Goal: Task Accomplishment & Management: Manage account settings

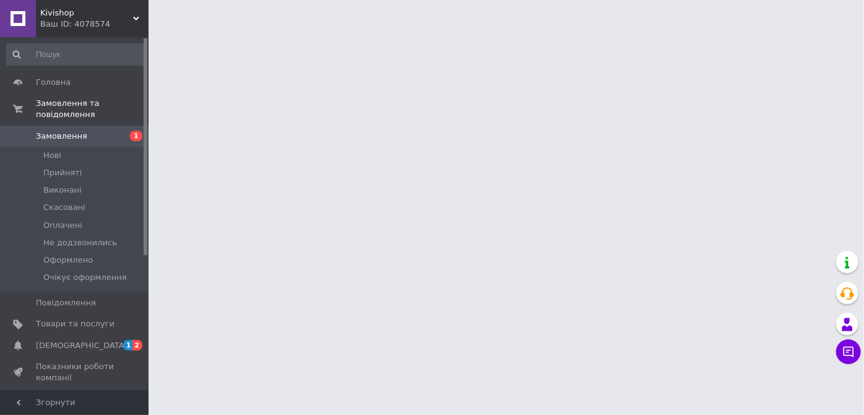
click at [135, 340] on span "2" at bounding box center [138, 345] width 10 height 11
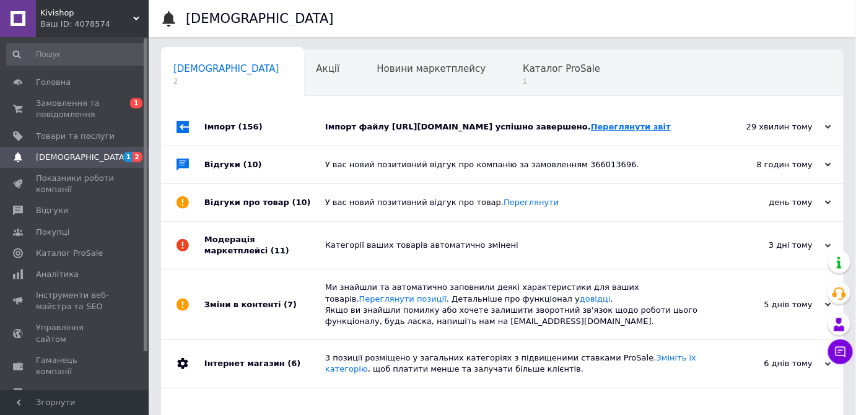
click at [591, 131] on link "Переглянути звіт" at bounding box center [631, 126] width 80 height 9
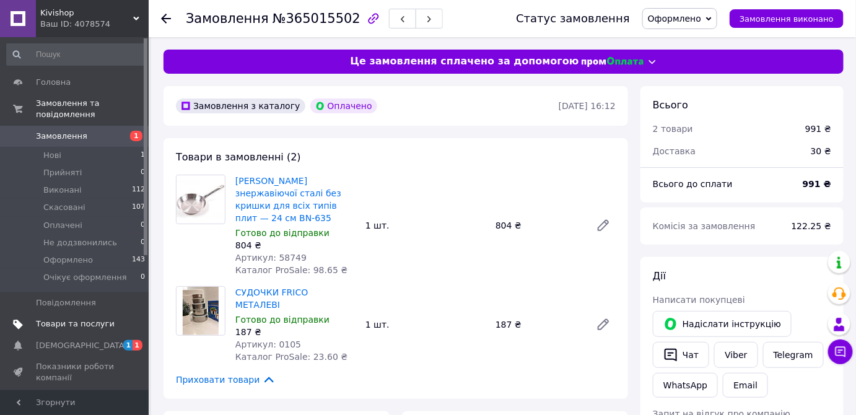
click at [92, 318] on span "Товари та послуги" at bounding box center [75, 323] width 79 height 11
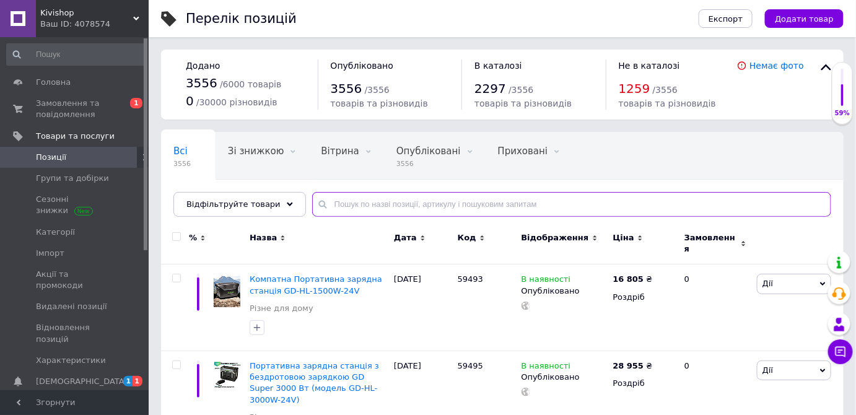
click at [357, 206] on input "text" at bounding box center [571, 204] width 519 height 25
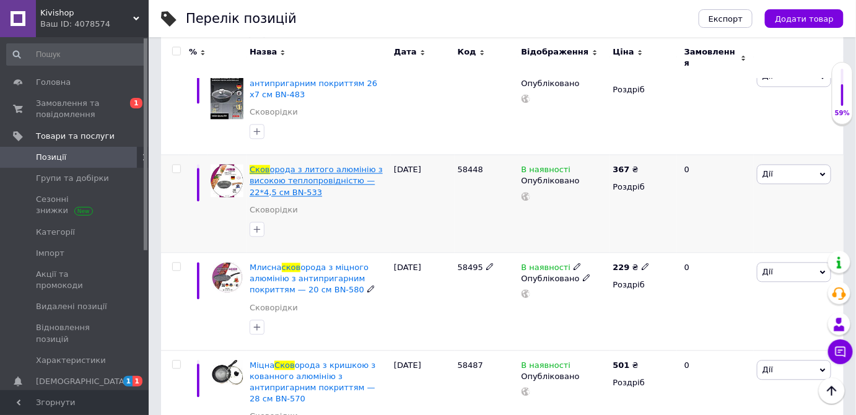
scroll to position [844, 0]
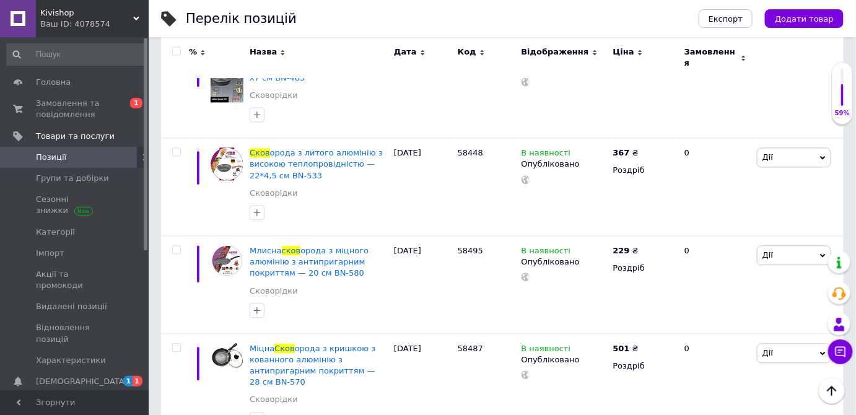
type input "сков"
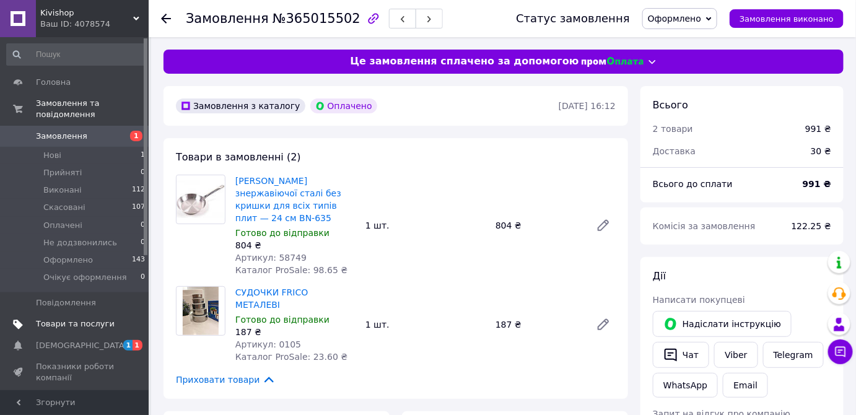
click at [89, 318] on span "Товари та послуги" at bounding box center [75, 323] width 79 height 11
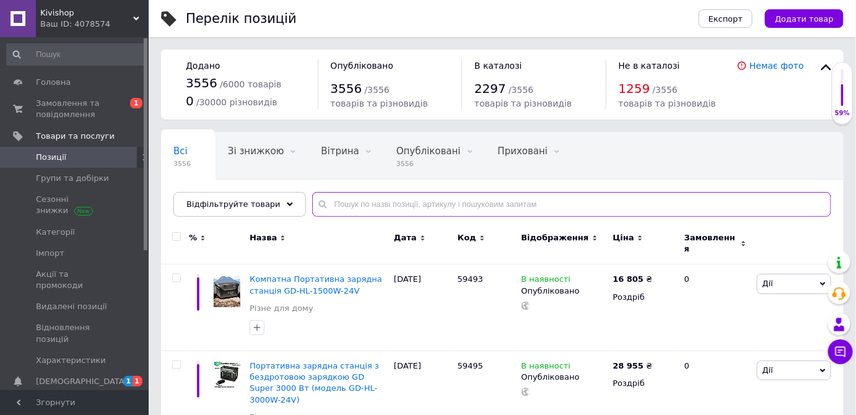
click at [379, 205] on input "text" at bounding box center [571, 204] width 519 height 25
paste input "58485"
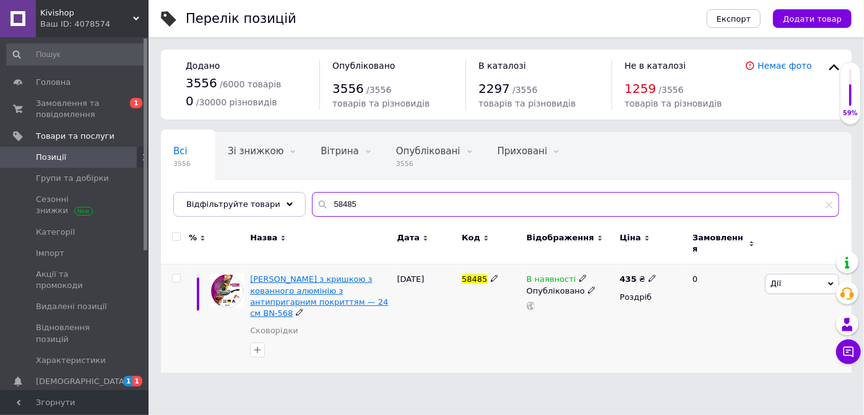
type input "58485"
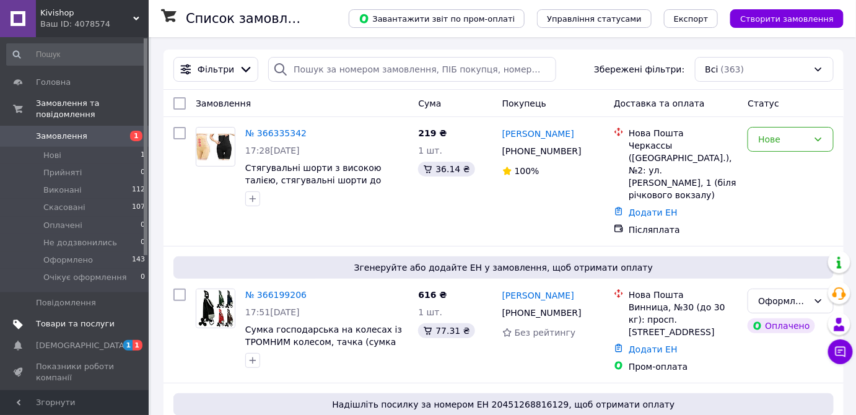
click at [83, 318] on span "Товари та послуги" at bounding box center [75, 323] width 79 height 11
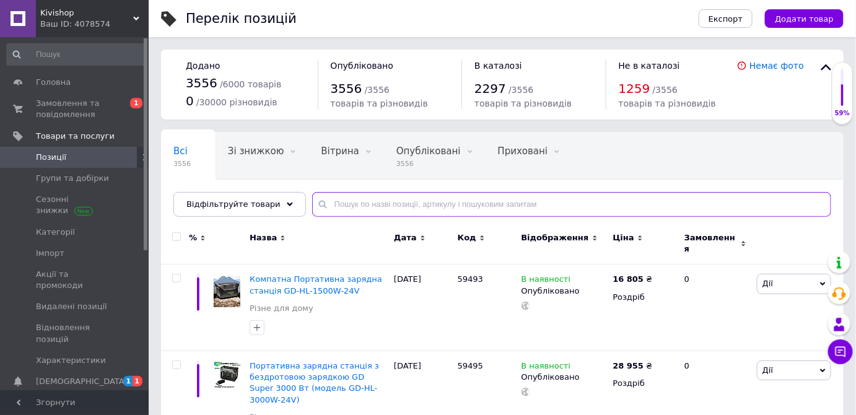
click at [383, 203] on input "text" at bounding box center [571, 204] width 519 height 25
paste input "58321"
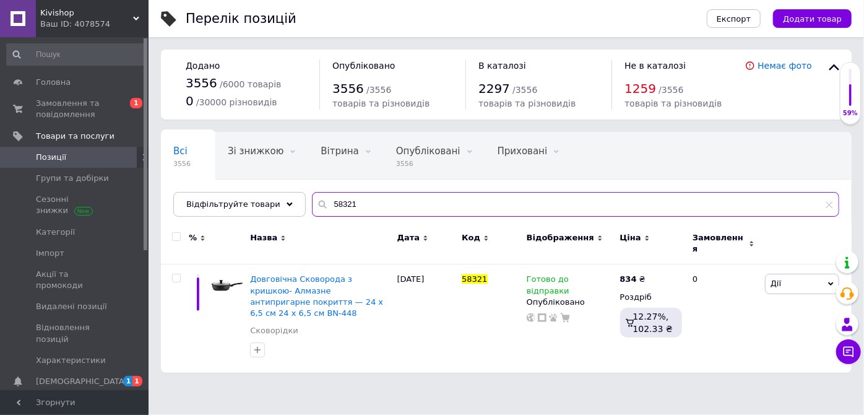
type input "58321"
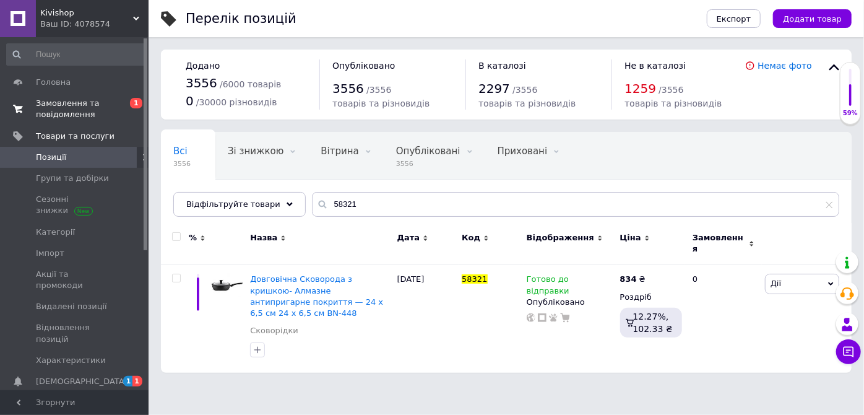
click at [72, 113] on span "Замовлення та повідомлення" at bounding box center [75, 109] width 79 height 22
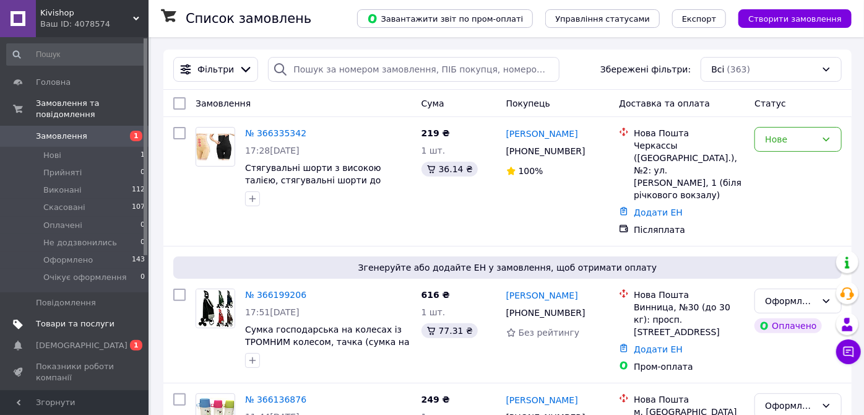
click at [86, 313] on link "Товари та послуги" at bounding box center [76, 323] width 152 height 21
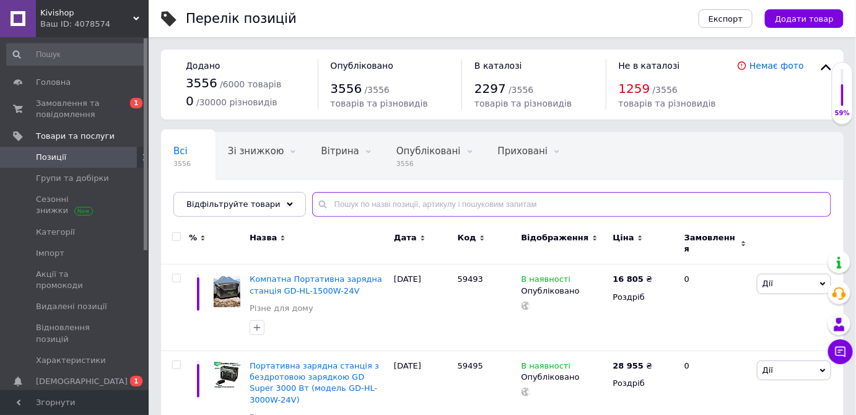
click at [330, 203] on input "text" at bounding box center [571, 204] width 519 height 25
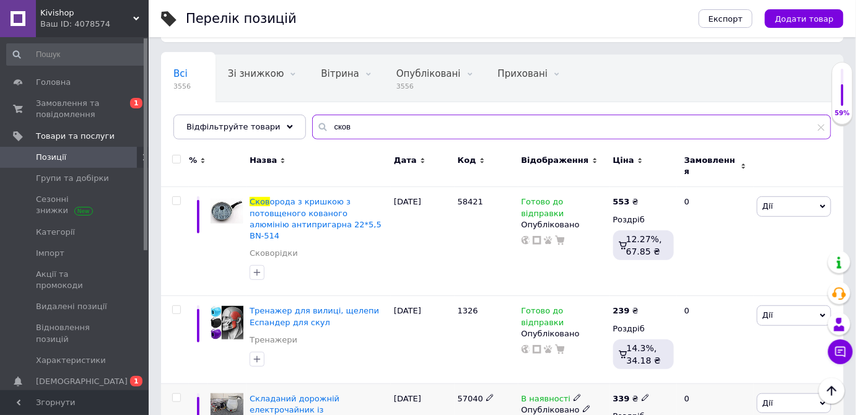
scroll to position [56, 0]
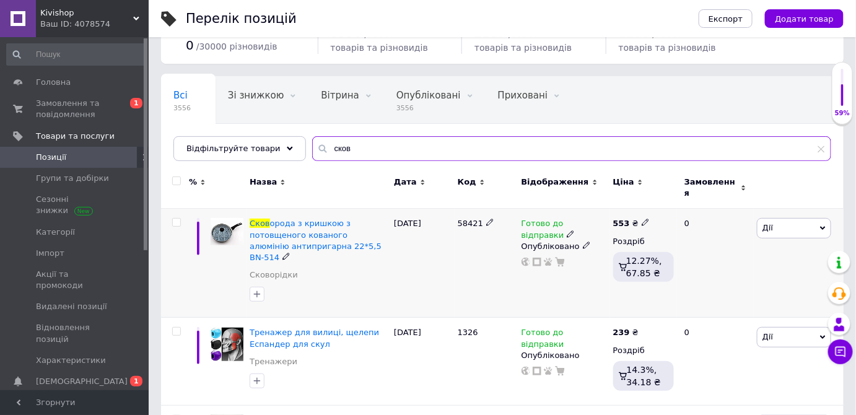
type input "сков"
click at [642, 219] on icon at bounding box center [645, 222] width 7 height 7
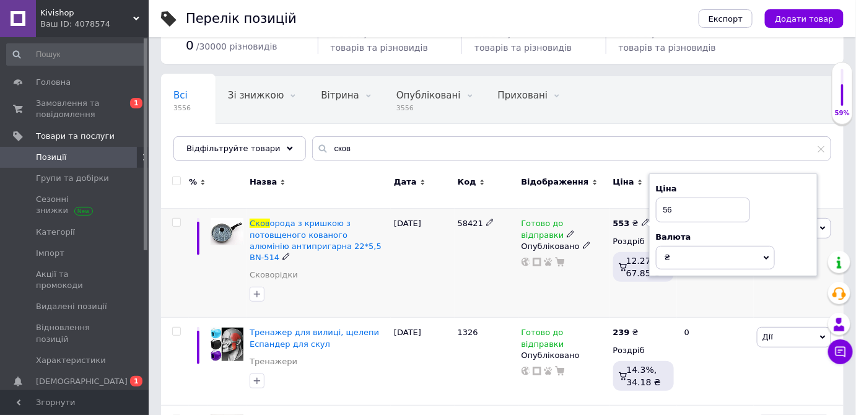
type input "569"
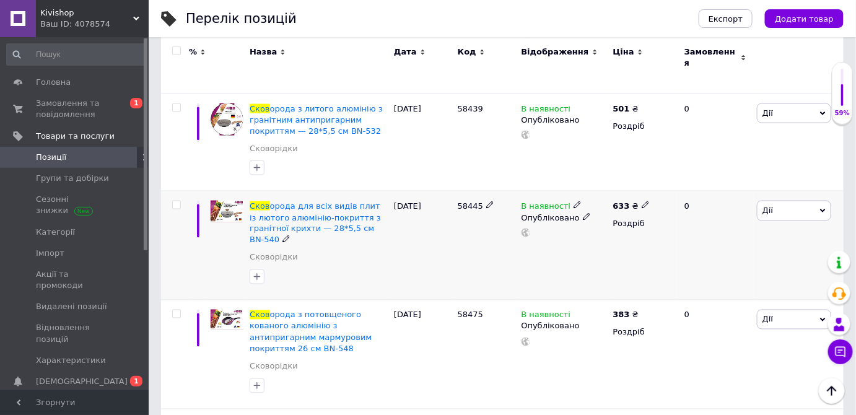
scroll to position [450, 0]
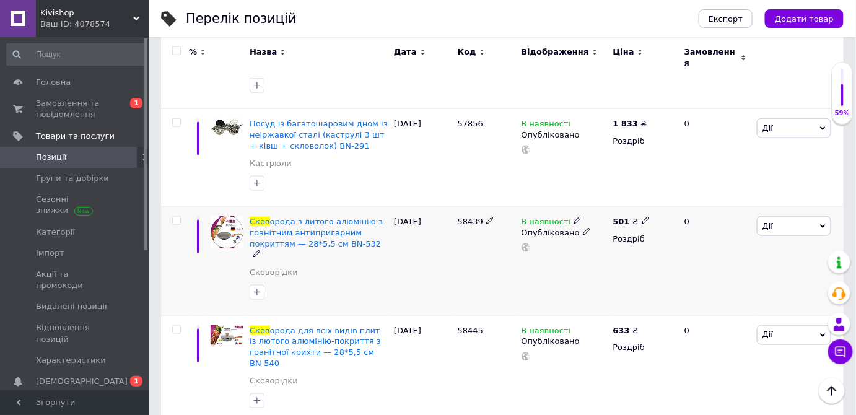
click at [178, 217] on input "checkbox" at bounding box center [176, 221] width 8 height 8
checkbox input "true"
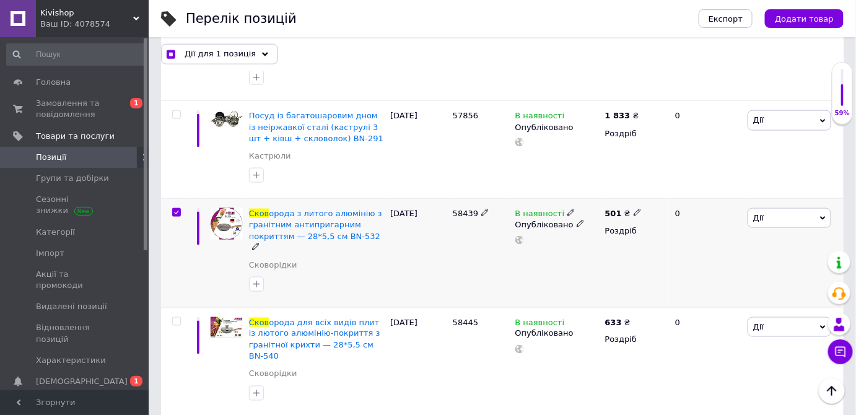
scroll to position [450, 0]
click at [634, 209] on icon at bounding box center [637, 212] width 7 height 7
type input "5"
type input "674"
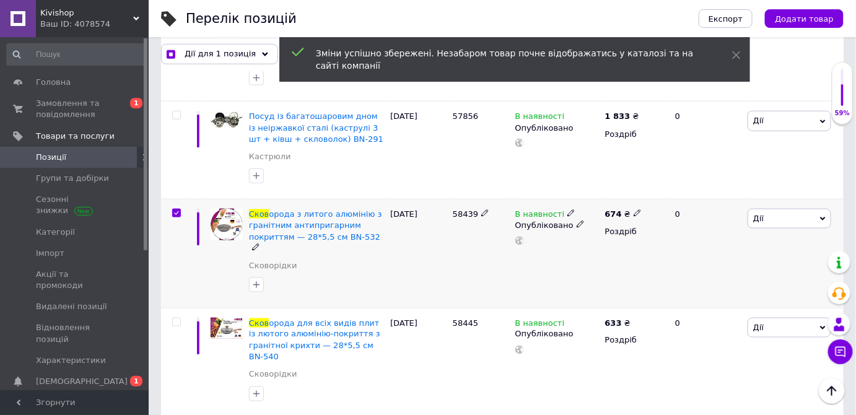
click at [567, 209] on icon at bounding box center [570, 212] width 7 height 7
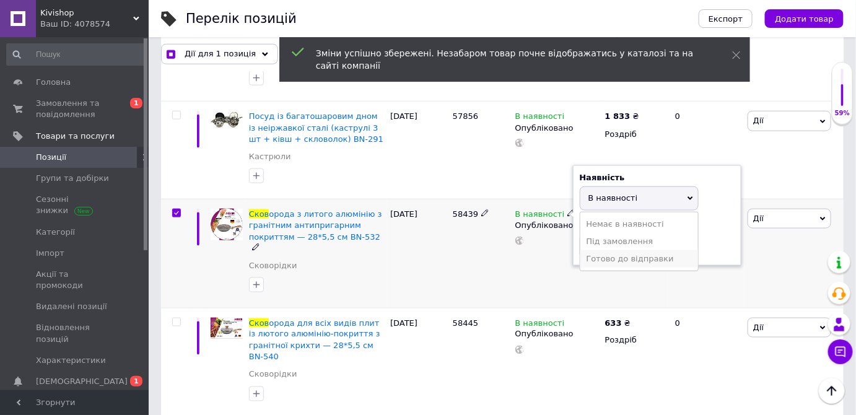
click at [596, 250] on li "Готово до відправки" at bounding box center [639, 258] width 118 height 17
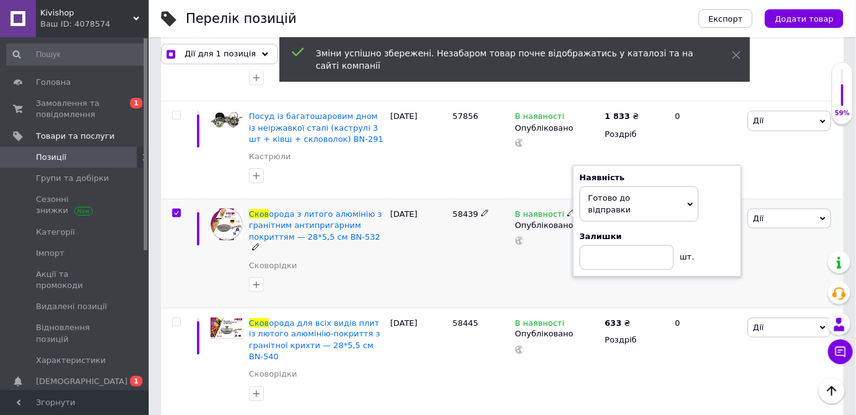
click at [560, 248] on div "В наявності Наявність Готово до відправки В наявності Немає в наявності Під зам…" at bounding box center [557, 253] width 90 height 109
checkbox input "true"
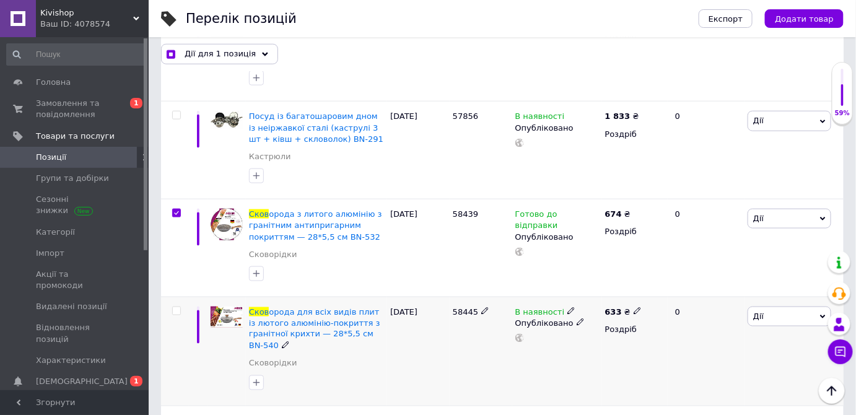
click at [177, 307] on input "checkbox" at bounding box center [176, 311] width 8 height 8
checkbox input "true"
click at [567, 307] on icon at bounding box center [570, 310] width 7 height 7
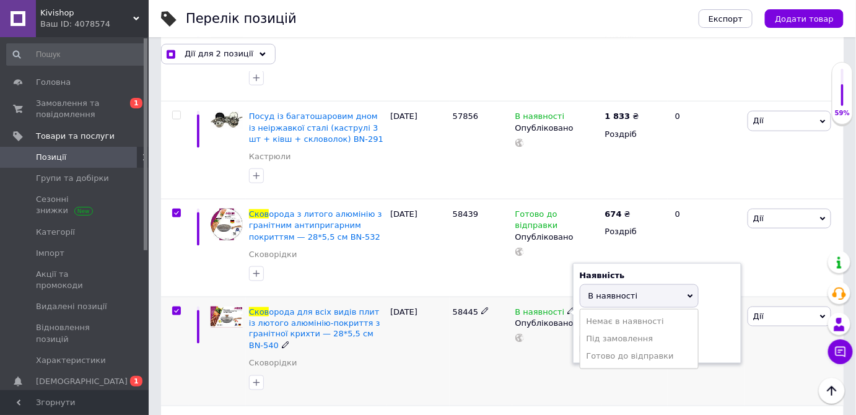
click at [562, 331] on div "В наявності Наявність В наявності Немає в наявності Під замовлення Готово до ві…" at bounding box center [557, 351] width 90 height 109
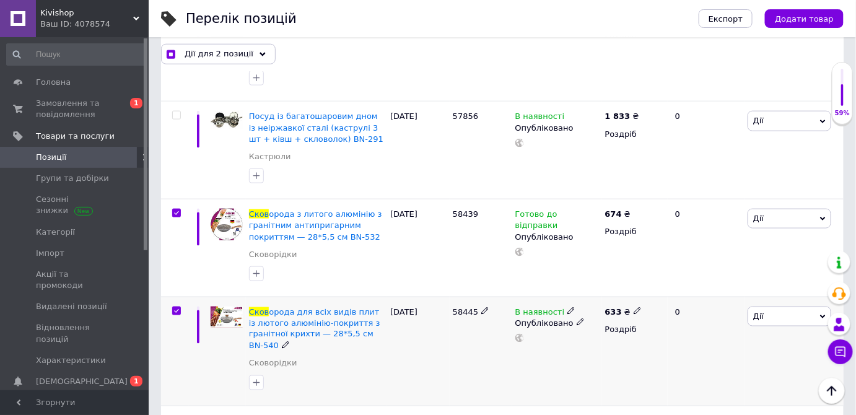
click at [564, 318] on div "Опубліковано" at bounding box center [557, 323] width 84 height 11
click at [567, 308] on use at bounding box center [570, 311] width 7 height 7
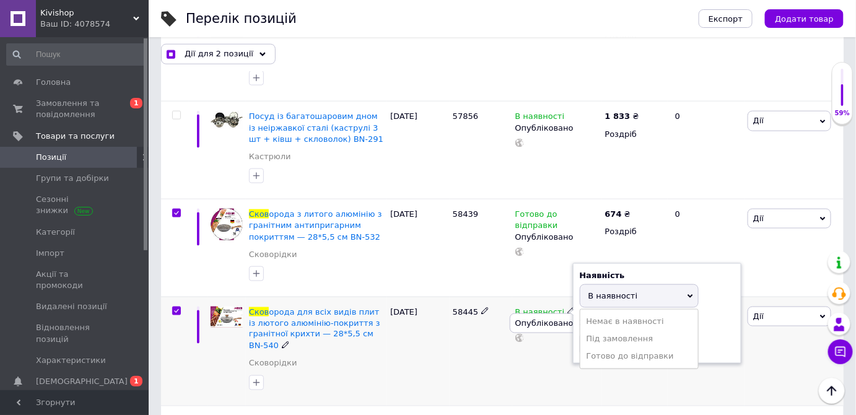
click at [598, 348] on li "Готово до відправки" at bounding box center [639, 356] width 118 height 17
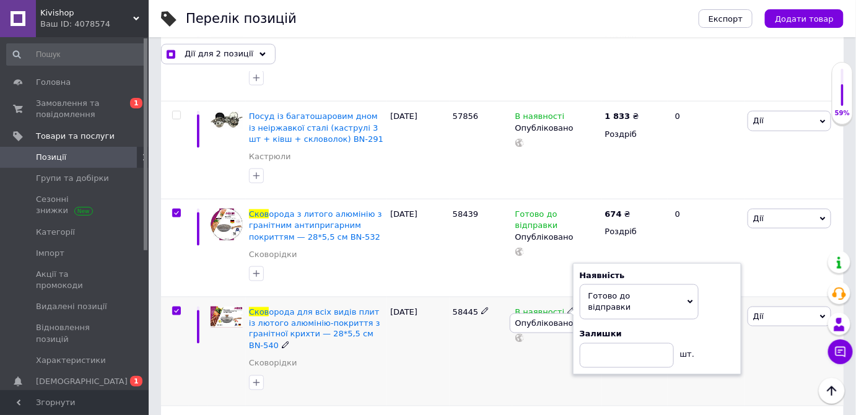
click at [564, 346] on div "В наявності Наявність Готово до відправки В наявності Немає в наявності Під зам…" at bounding box center [557, 351] width 90 height 109
checkbox input "true"
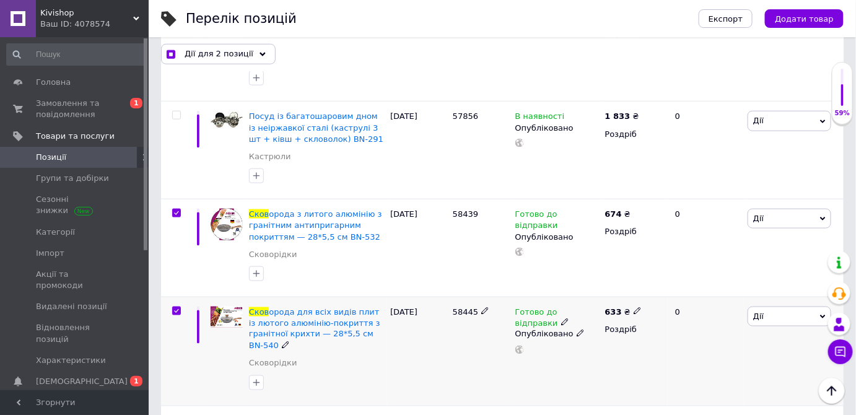
click at [634, 307] on icon at bounding box center [637, 310] width 7 height 7
type input "6"
type input "833"
checkbox input "true"
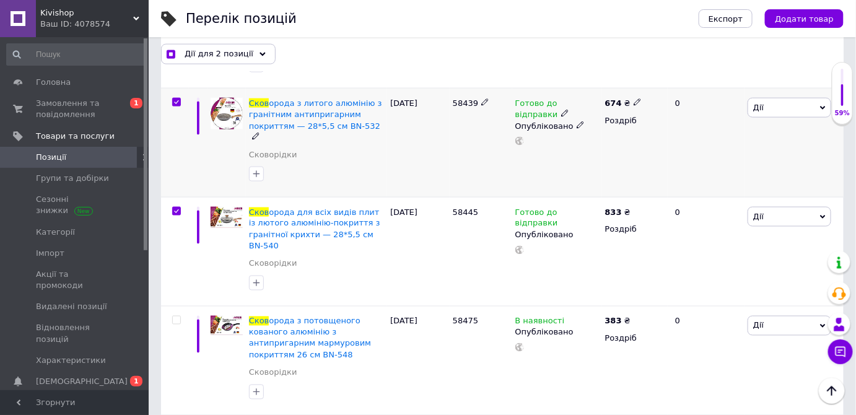
scroll to position [562, 0]
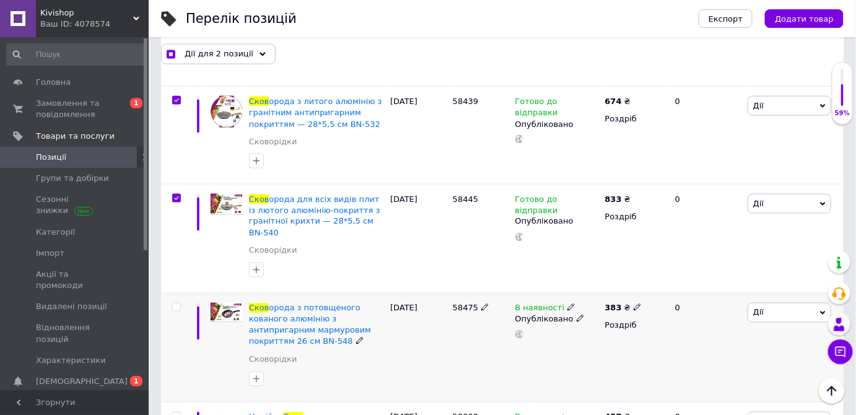
click at [178, 303] on input "checkbox" at bounding box center [176, 307] width 8 height 8
checkbox input "true"
click at [634, 303] on div "383 ₴" at bounding box center [623, 308] width 37 height 11
type input "3"
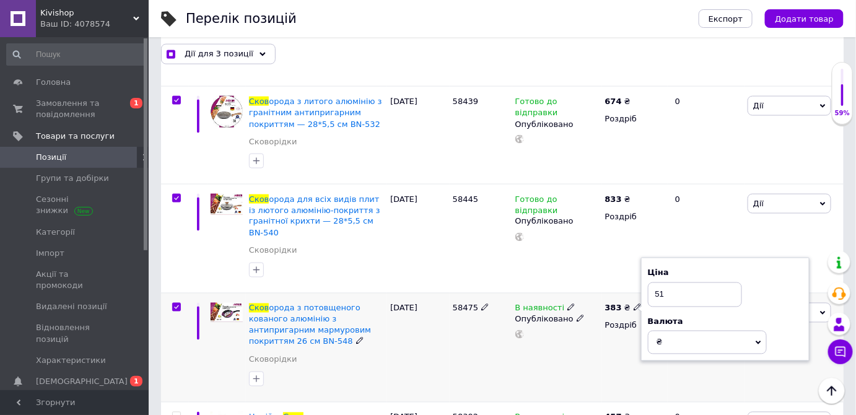
type input "519"
checkbox input "true"
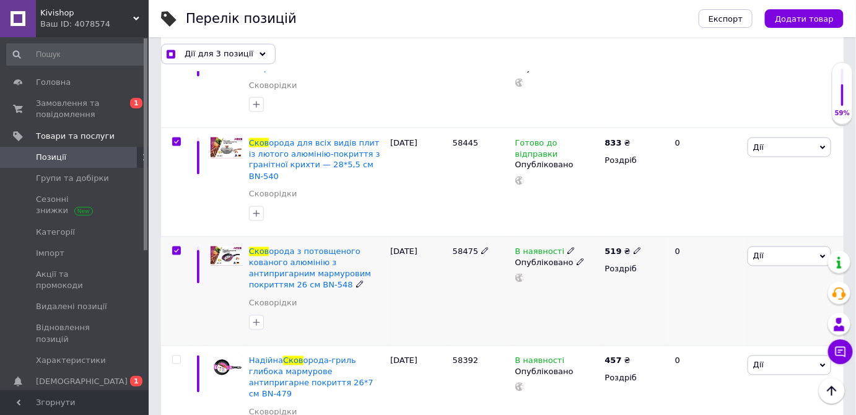
scroll to position [675, 0]
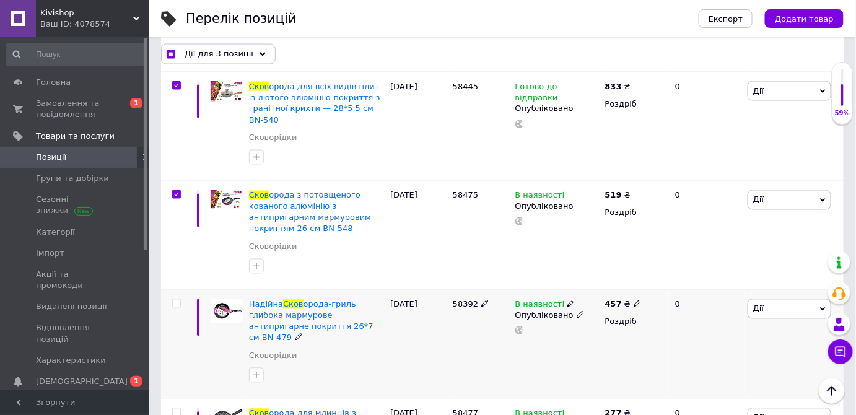
click at [176, 300] on input "checkbox" at bounding box center [176, 304] width 8 height 8
checkbox input "true"
click at [567, 191] on use at bounding box center [570, 194] width 7 height 7
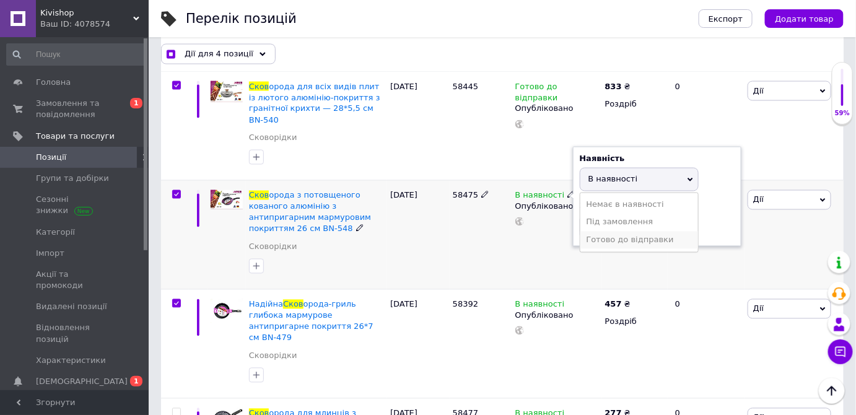
click at [590, 232] on li "Готово до відправки" at bounding box center [639, 240] width 118 height 17
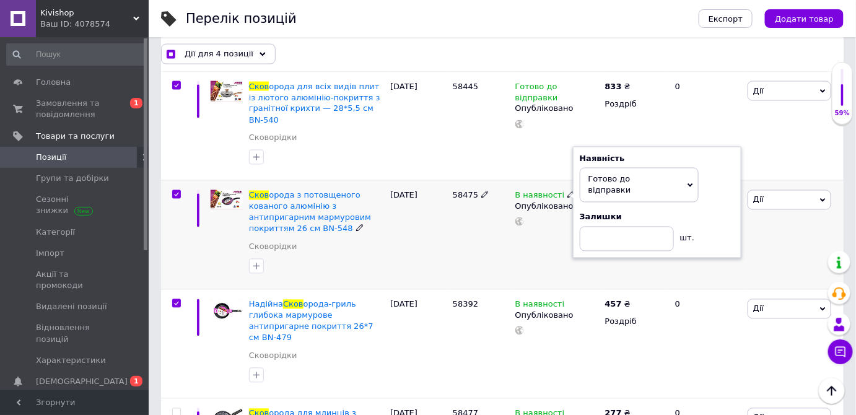
click at [568, 232] on div "В наявності Наявність Готово до відправки В наявності Немає в наявності Під зам…" at bounding box center [557, 234] width 90 height 109
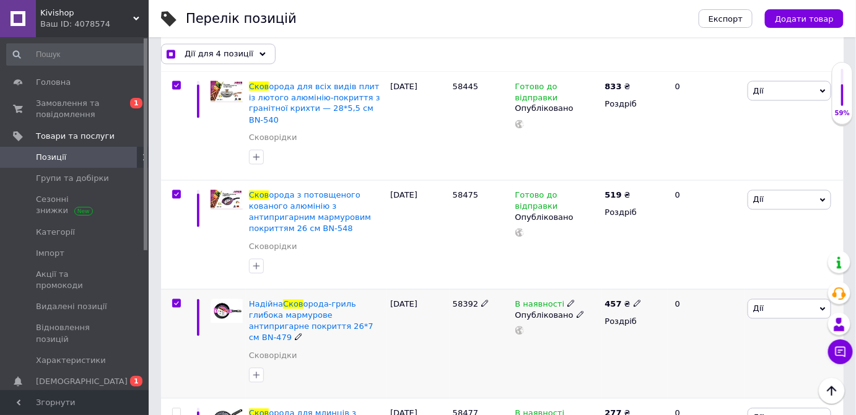
click at [567, 300] on use at bounding box center [570, 303] width 7 height 7
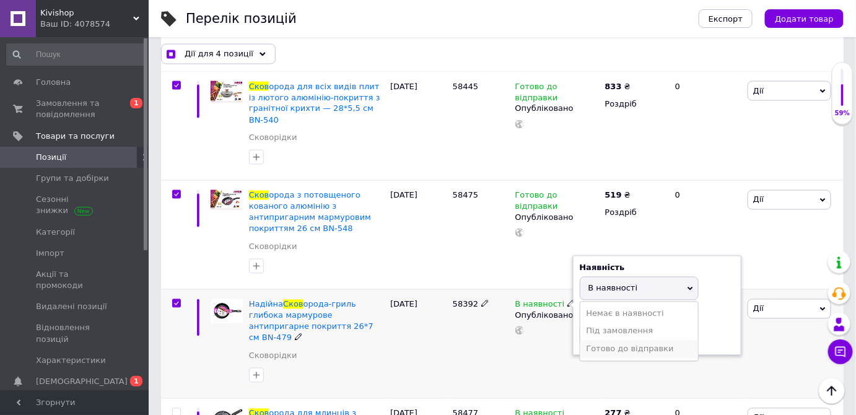
click at [601, 341] on li "Готово до відправки" at bounding box center [639, 349] width 118 height 17
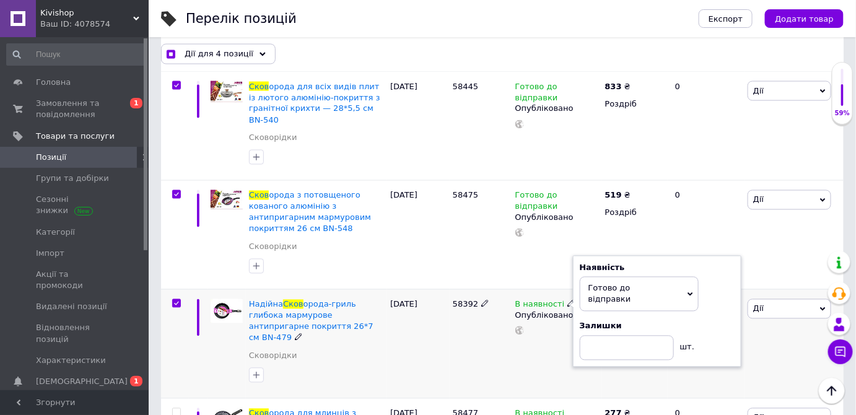
click at [560, 339] on div "В наявності Наявність Готово до відправки В наявності Немає в наявності Під зам…" at bounding box center [557, 343] width 90 height 109
checkbox input "true"
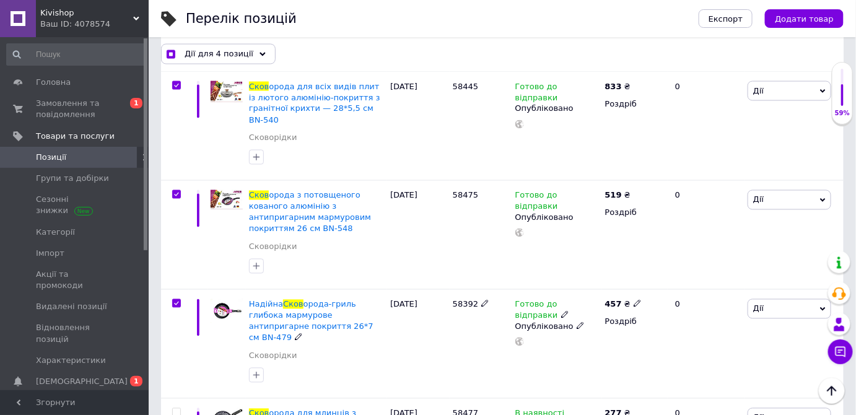
click at [634, 300] on use at bounding box center [637, 303] width 7 height 7
type input "4"
type input "640"
checkbox input "true"
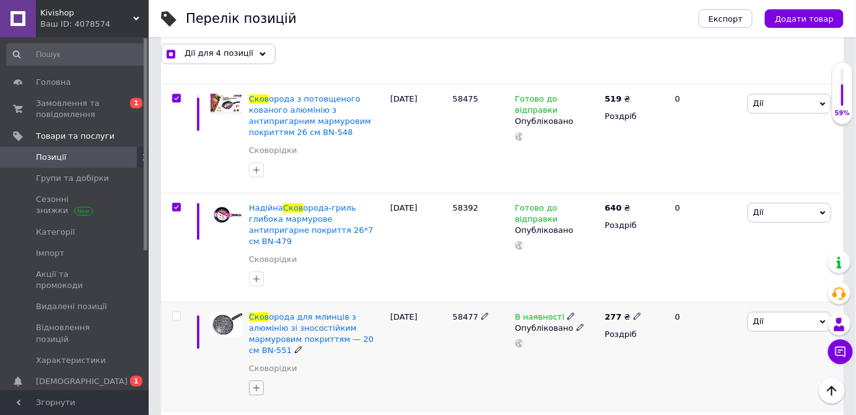
scroll to position [843, 0]
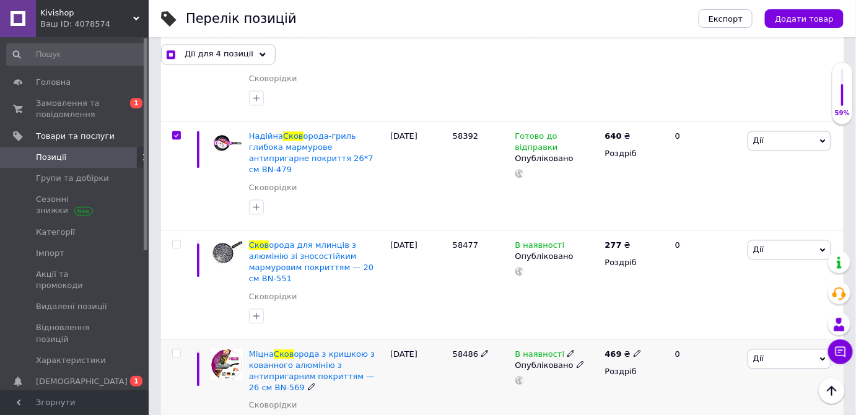
click at [178, 349] on input "checkbox" at bounding box center [176, 353] width 8 height 8
checkbox input "true"
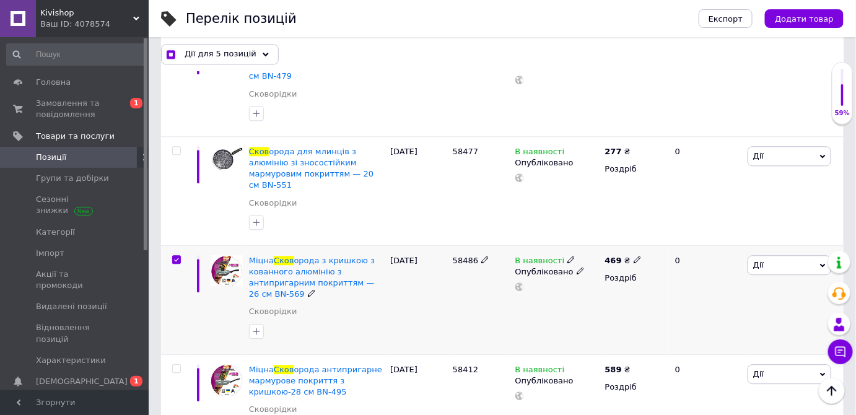
scroll to position [956, 0]
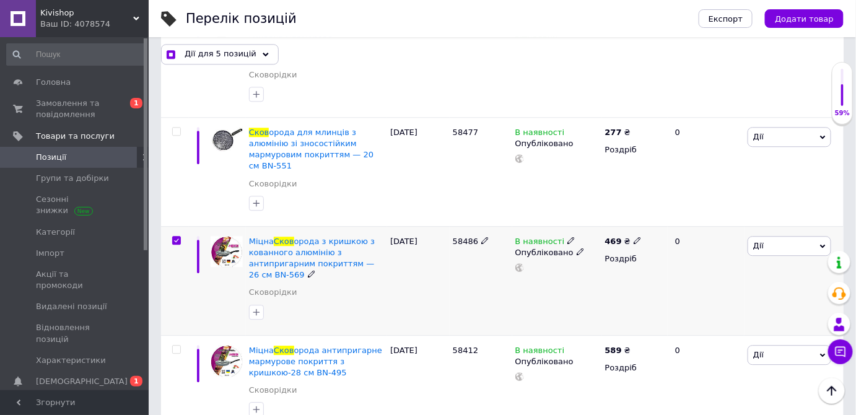
click at [634, 237] on icon at bounding box center [637, 240] width 7 height 7
type input "4"
type input "628"
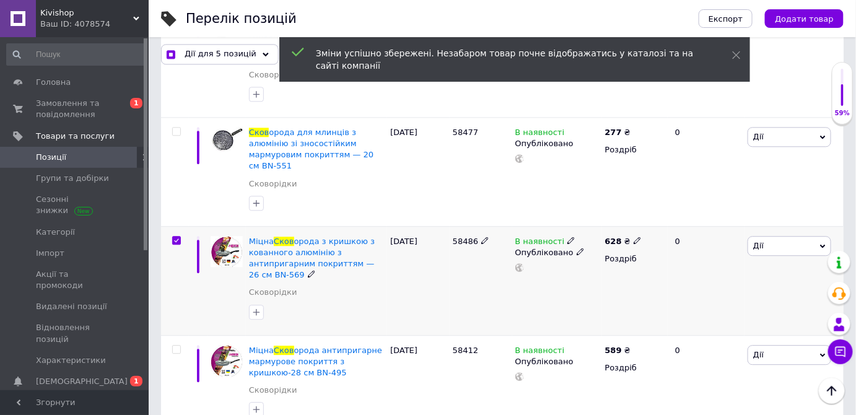
click at [567, 237] on icon at bounding box center [570, 240] width 7 height 7
click at [599, 277] on li "Готово до відправки" at bounding box center [639, 285] width 118 height 17
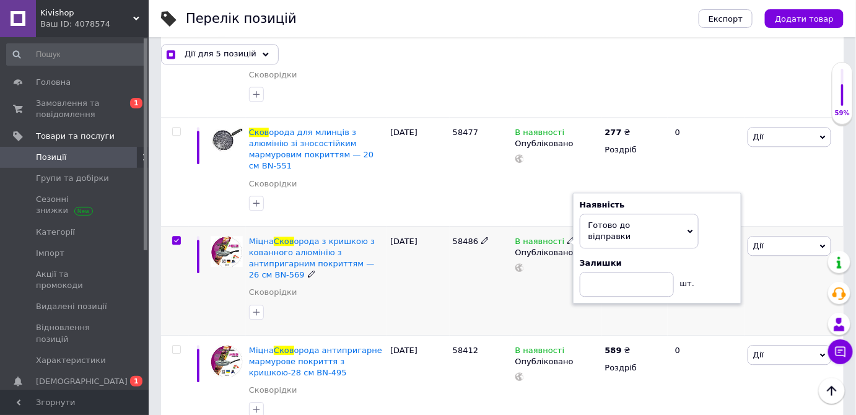
click at [554, 255] on div "В наявності Наявність Готово до відправки В наявності Немає в наявності Під зам…" at bounding box center [557, 280] width 90 height 109
checkbox input "true"
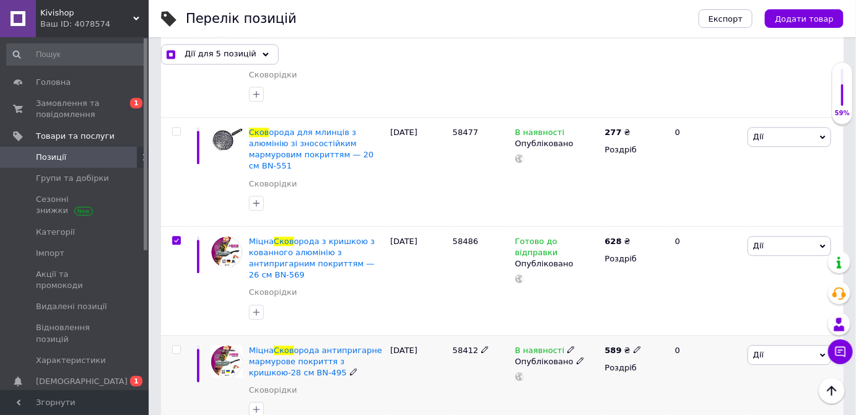
click at [178, 346] on input "checkbox" at bounding box center [176, 350] width 8 height 8
checkbox input "true"
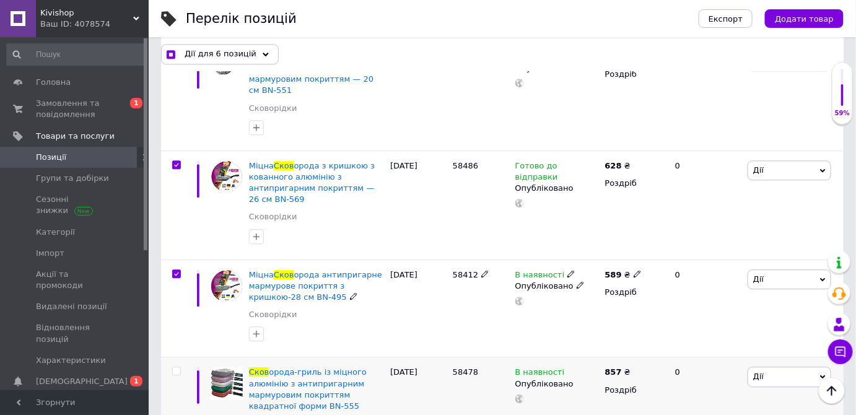
scroll to position [1069, 0]
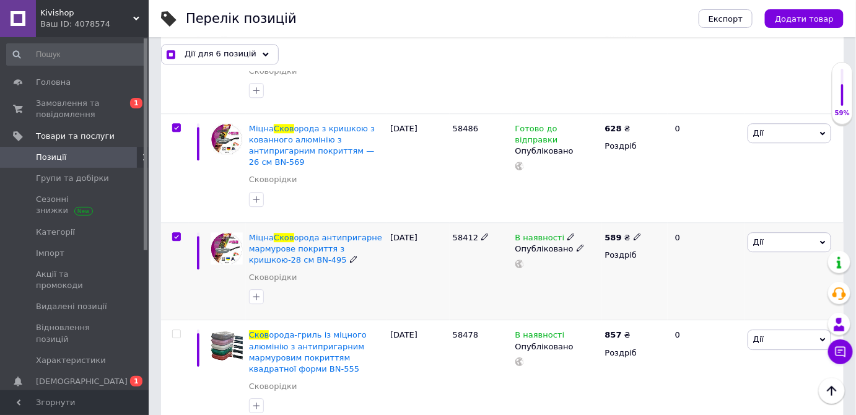
click at [567, 233] on use at bounding box center [570, 236] width 7 height 7
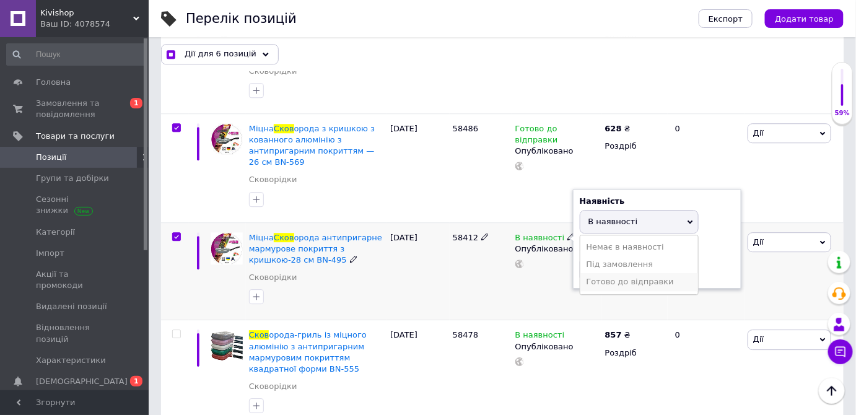
click at [598, 273] on li "Готово до відправки" at bounding box center [639, 281] width 118 height 17
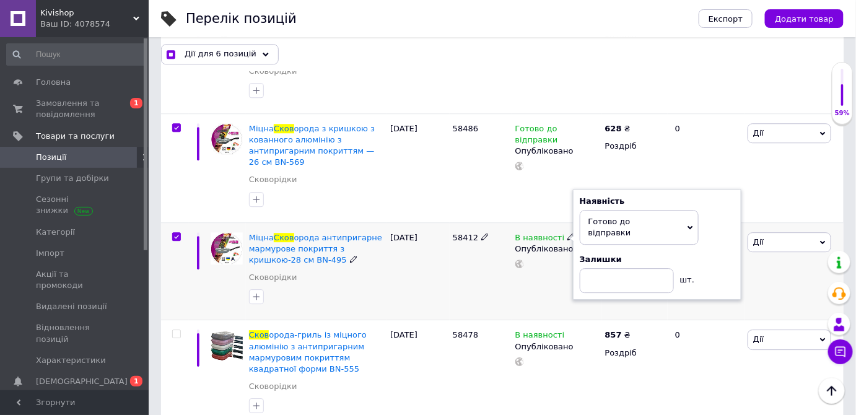
click at [548, 249] on div "В наявності Наявність Готово до відправки В наявності Немає в наявності Під зам…" at bounding box center [557, 271] width 90 height 98
checkbox input "true"
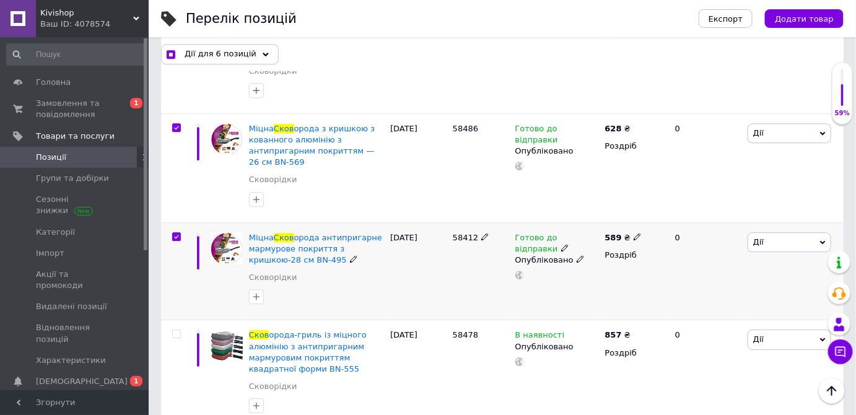
click at [634, 233] on icon at bounding box center [637, 236] width 7 height 7
type input "5"
type input "792"
checkbox input "true"
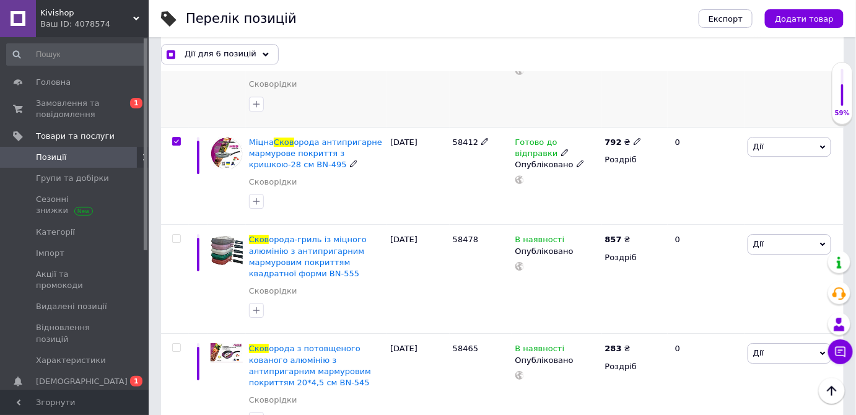
scroll to position [1182, 0]
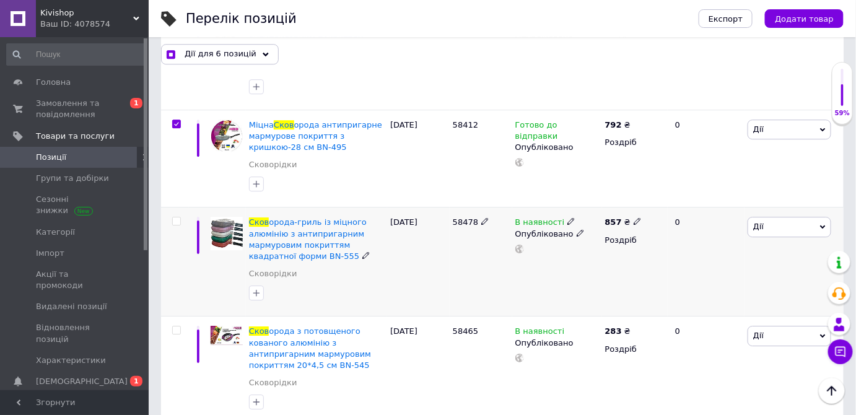
click at [176, 217] on input "checkbox" at bounding box center [176, 221] width 8 height 8
checkbox input "true"
click at [634, 217] on icon at bounding box center [637, 220] width 7 height 7
type input "8"
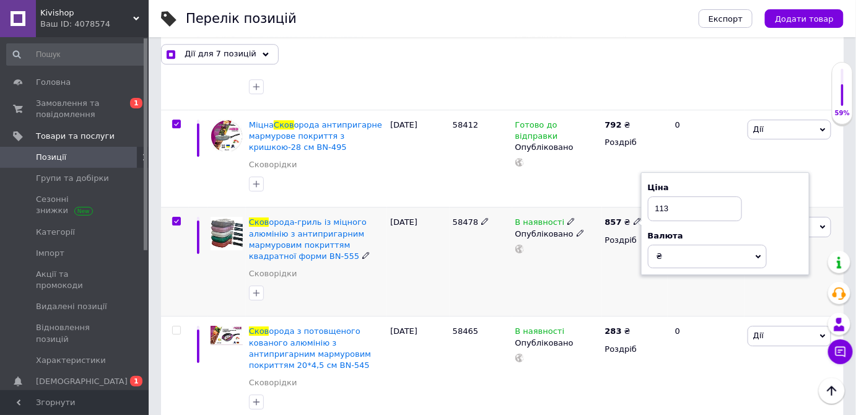
type input "1131"
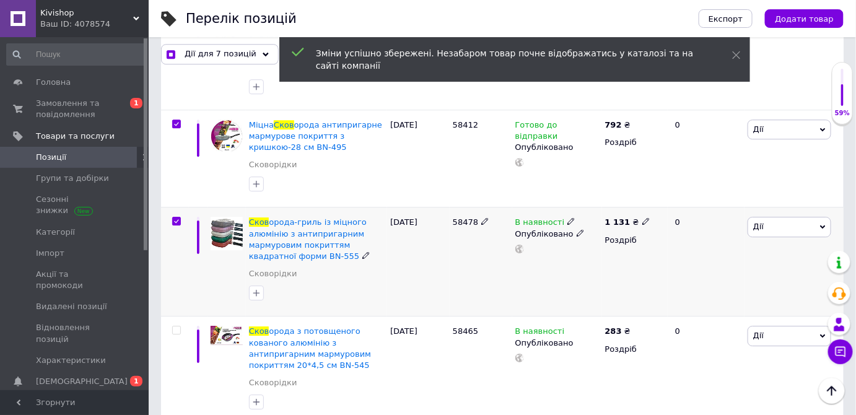
click at [567, 217] on icon at bounding box center [570, 220] width 7 height 7
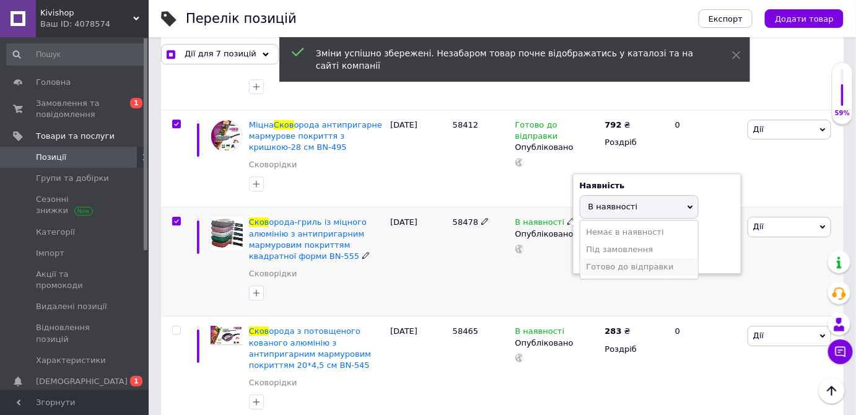
click at [600, 258] on li "Готово до відправки" at bounding box center [639, 266] width 118 height 17
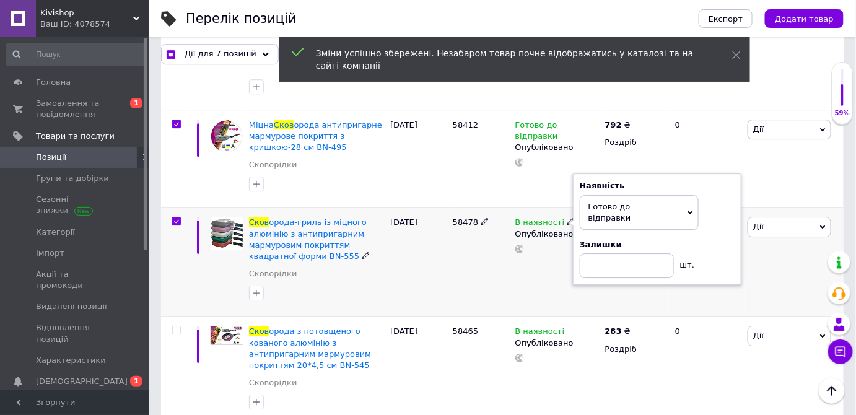
click at [518, 235] on div "В наявності Наявність Готово до відправки В наявності Немає в наявності Під зам…" at bounding box center [557, 261] width 90 height 109
checkbox input "true"
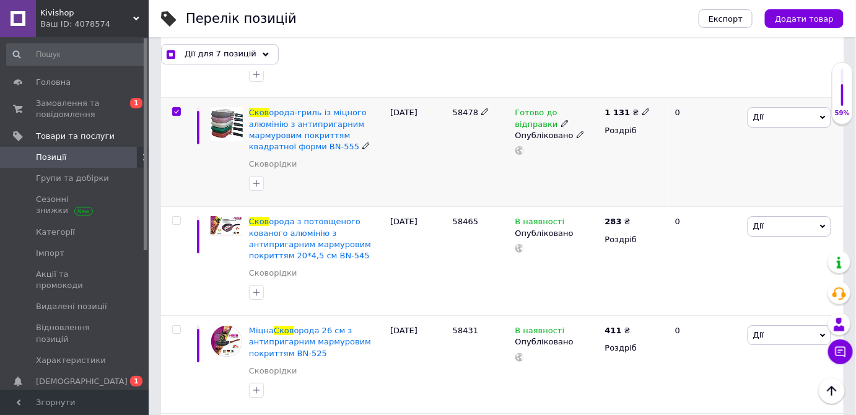
scroll to position [1294, 0]
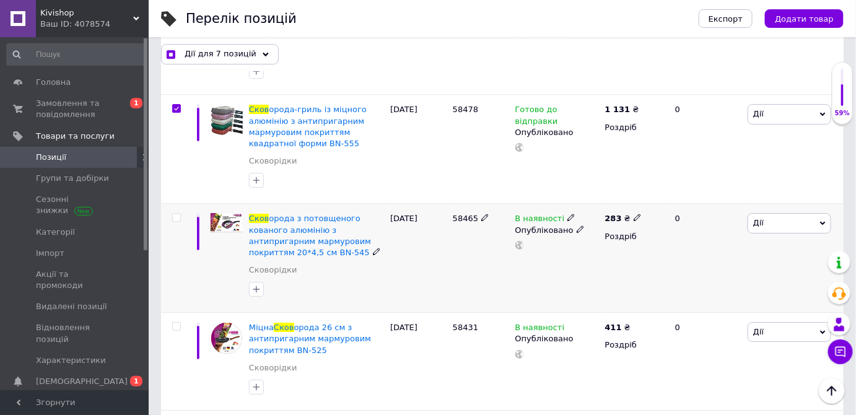
click at [175, 214] on input "checkbox" at bounding box center [176, 218] width 8 height 8
checkbox input "true"
click at [634, 214] on icon at bounding box center [637, 217] width 7 height 7
type input "2"
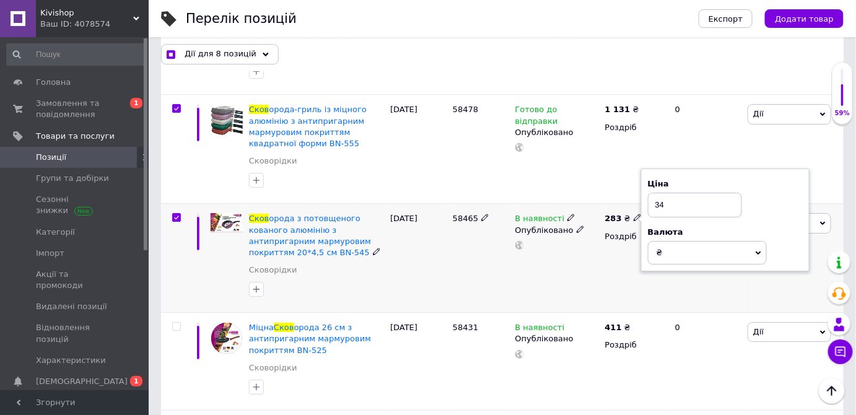
type input "349"
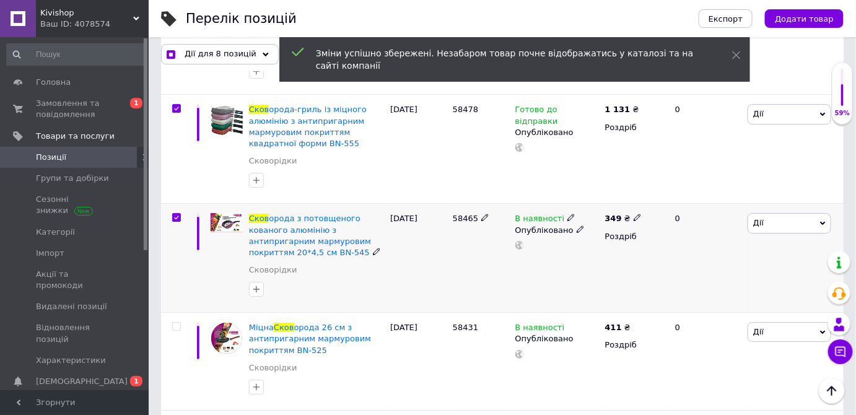
click at [567, 214] on icon at bounding box center [570, 217] width 7 height 7
click at [598, 255] on li "Готово до відправки" at bounding box center [639, 263] width 118 height 17
click at [557, 237] on div "В наявності Наявність Готово до відправки В наявності Немає в наявності Під зам…" at bounding box center [557, 258] width 90 height 109
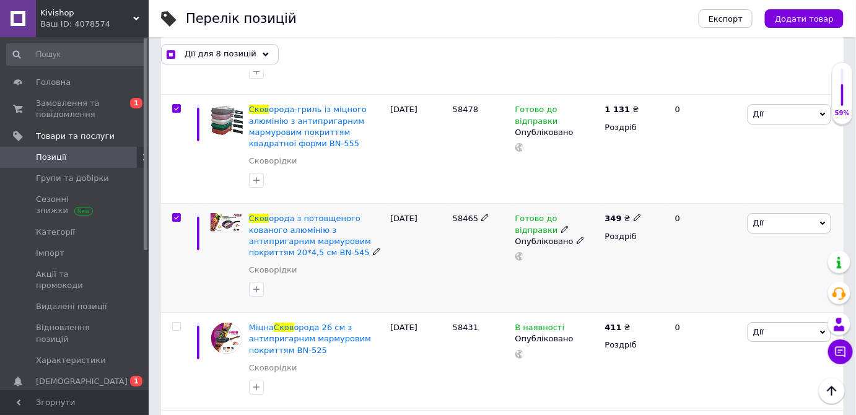
checkbox input "true"
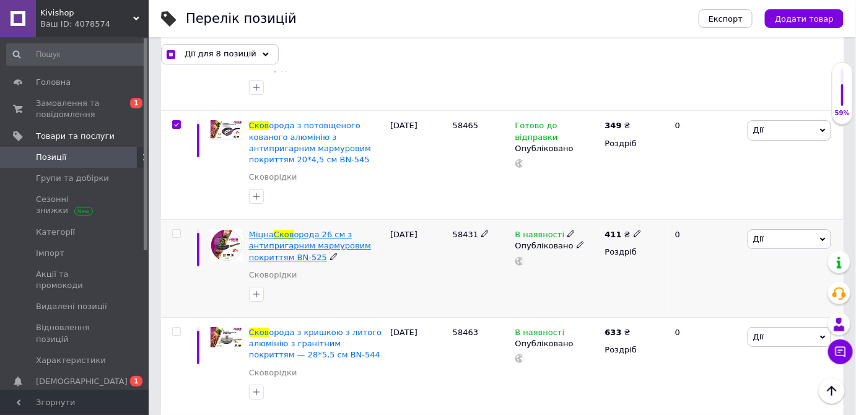
scroll to position [1407, 0]
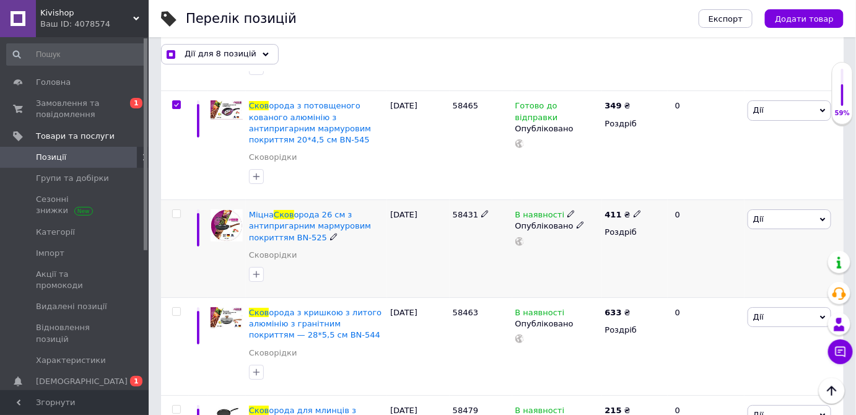
click at [176, 210] on input "checkbox" at bounding box center [176, 214] width 8 height 8
checkbox input "true"
click at [567, 211] on use at bounding box center [570, 214] width 7 height 7
click at [581, 251] on li "Готово до відправки" at bounding box center [639, 259] width 118 height 17
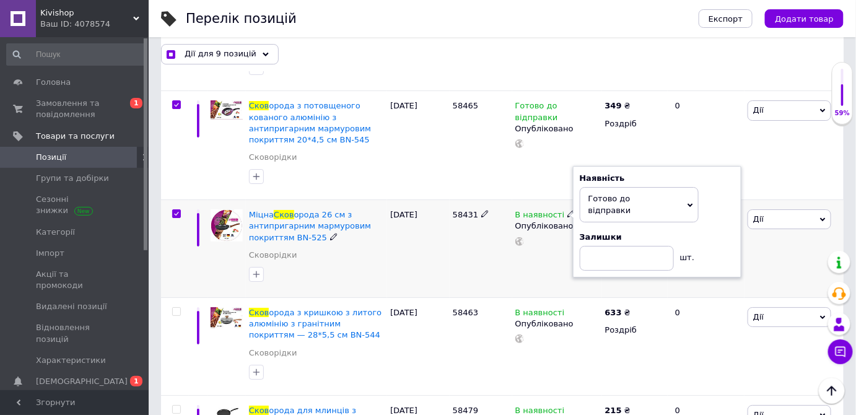
click at [546, 232] on div "В наявності Наявність Готово до відправки В наявності Немає в наявності Під зам…" at bounding box center [557, 249] width 90 height 98
checkbox input "true"
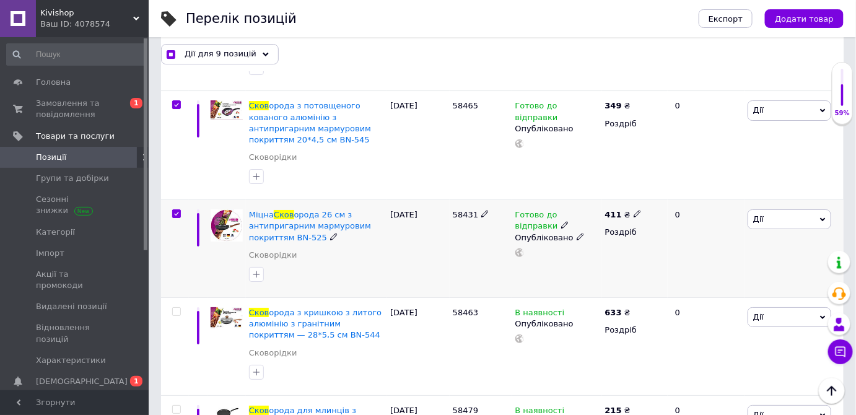
click at [634, 210] on icon at bounding box center [637, 213] width 7 height 7
type input "4"
type input "534"
checkbox input "true"
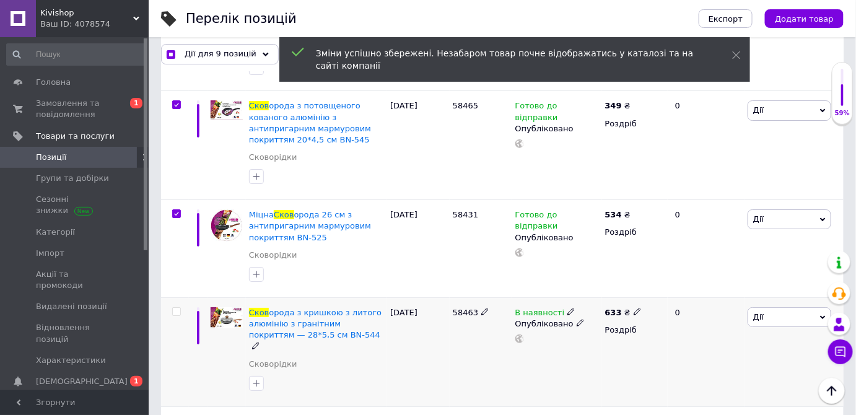
click at [177, 308] on input "checkbox" at bounding box center [176, 312] width 8 height 8
checkbox input "true"
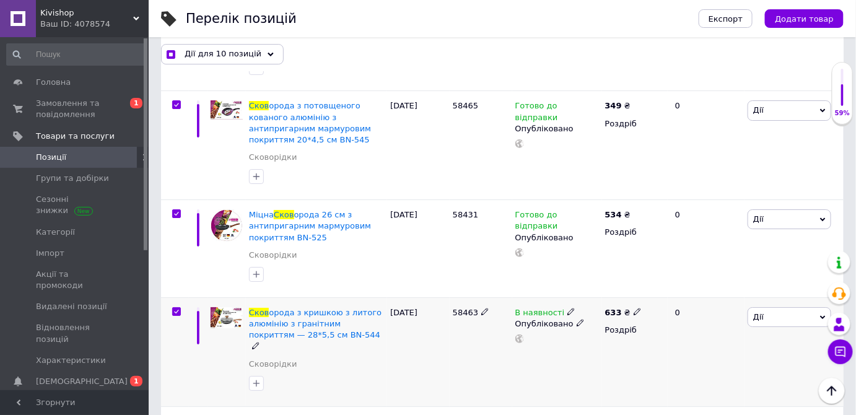
click at [634, 308] on icon at bounding box center [637, 311] width 7 height 7
type input "6"
type input "809"
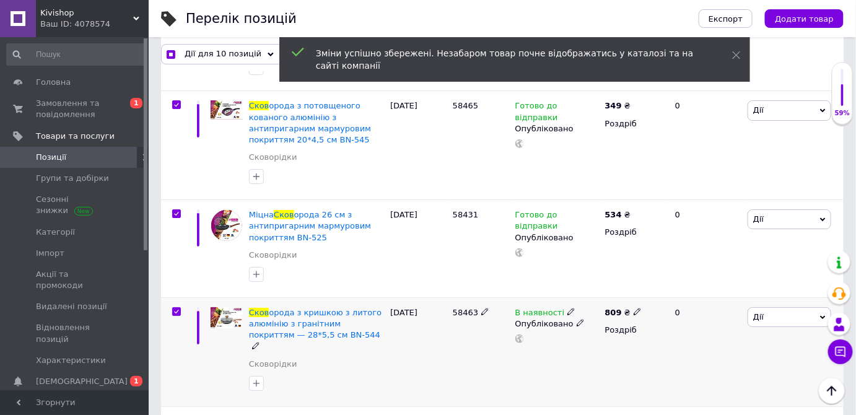
click at [567, 308] on use at bounding box center [570, 311] width 7 height 7
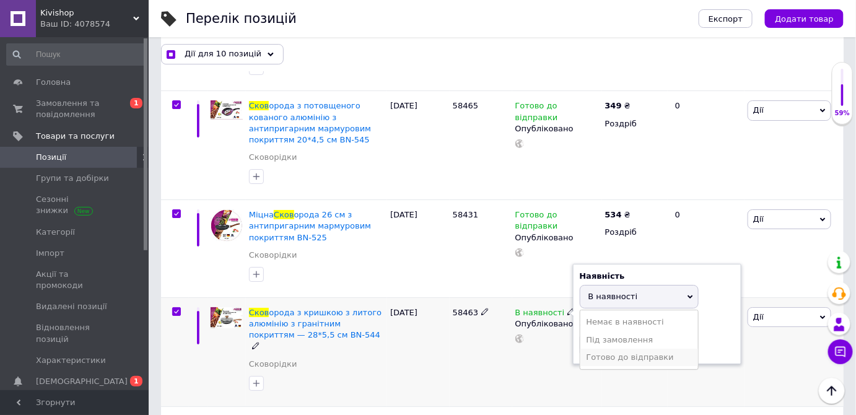
click at [601, 349] on li "Готово до відправки" at bounding box center [639, 357] width 118 height 17
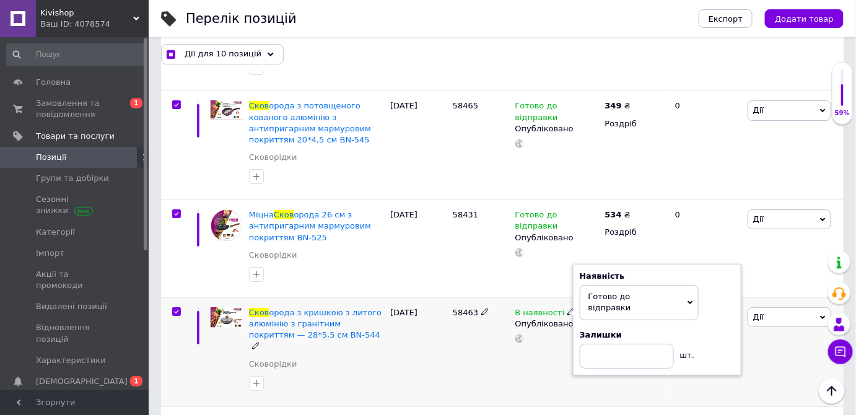
click at [562, 324] on div "В наявності Наявність Готово до відправки В наявності Немає в наявності Під зам…" at bounding box center [557, 352] width 90 height 109
checkbox input "true"
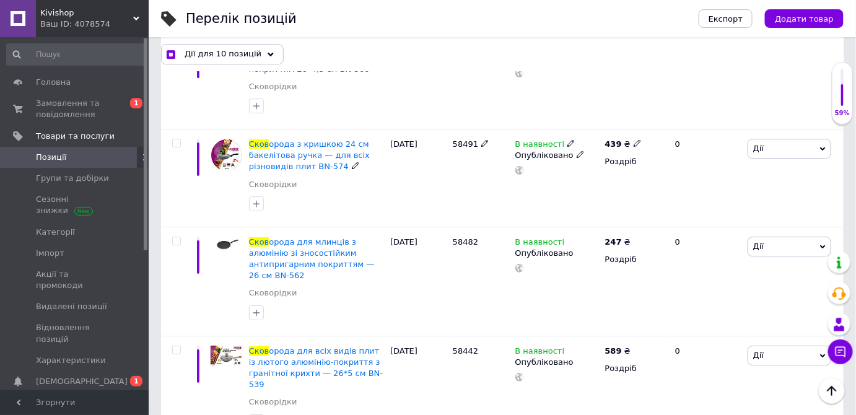
scroll to position [2814, 0]
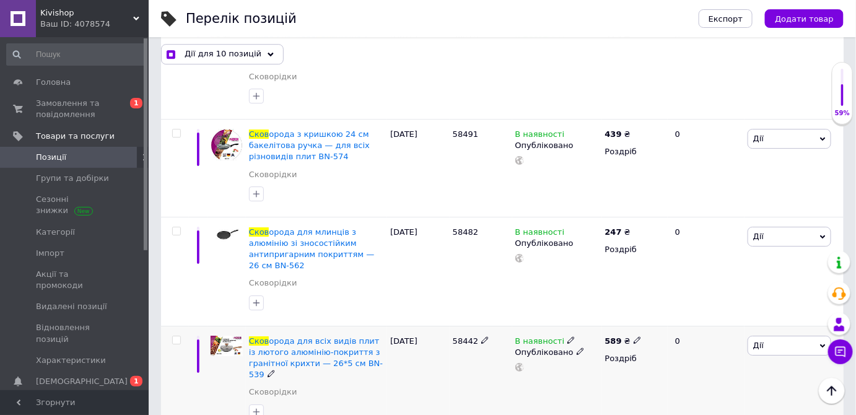
click at [172, 336] on input "checkbox" at bounding box center [176, 340] width 8 height 8
checkbox input "true"
click at [567, 336] on icon at bounding box center [570, 339] width 7 height 7
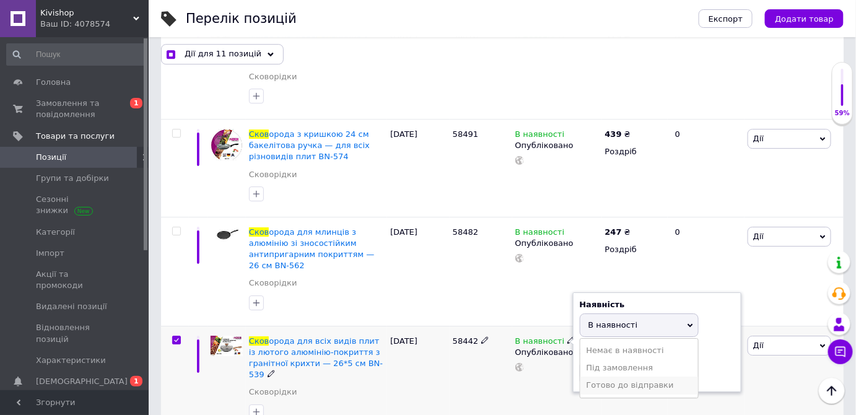
click at [601, 377] on li "Готово до відправки" at bounding box center [639, 385] width 118 height 17
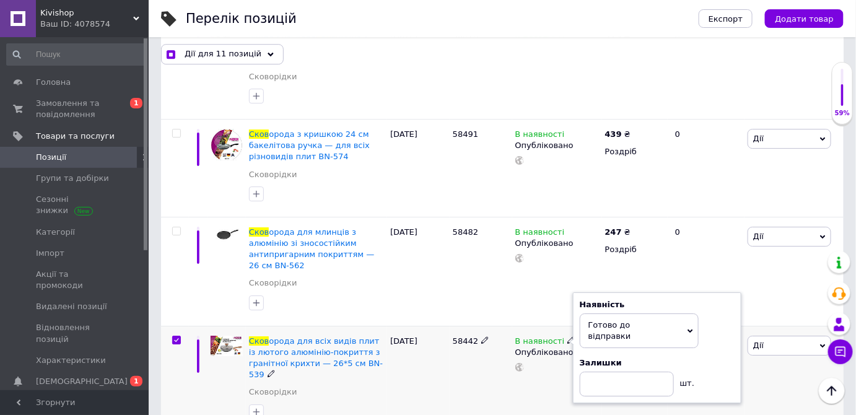
click at [550, 326] on div "В наявності Наявність Готово до відправки В наявності Немає в наявності Під зам…" at bounding box center [557, 380] width 90 height 109
checkbox input "true"
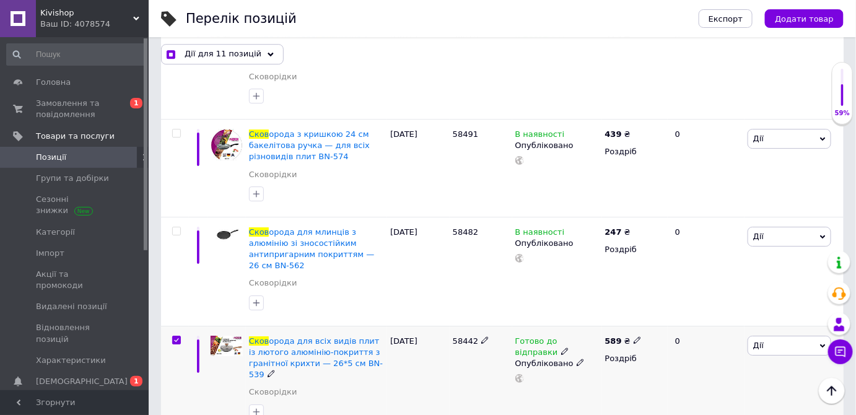
click at [634, 336] on use at bounding box center [637, 339] width 7 height 7
type input "5"
type input "792"
checkbox input "true"
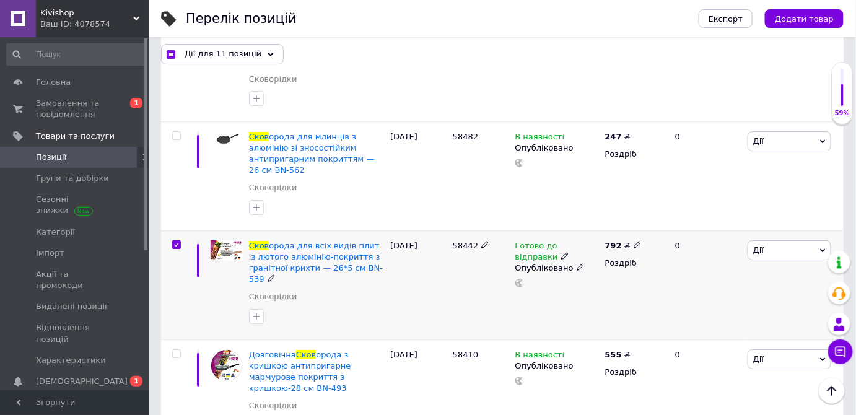
scroll to position [2927, 0]
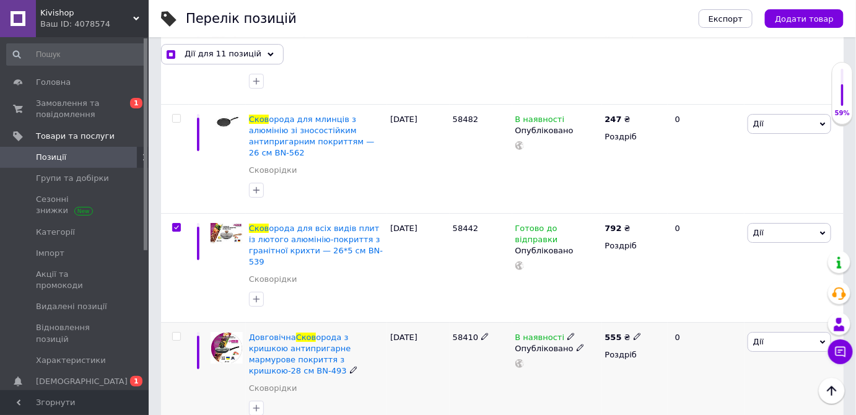
click at [177, 333] on input "checkbox" at bounding box center [176, 337] width 8 height 8
checkbox input "true"
click at [177, 333] on input "checkbox" at bounding box center [176, 337] width 8 height 8
checkbox input "false"
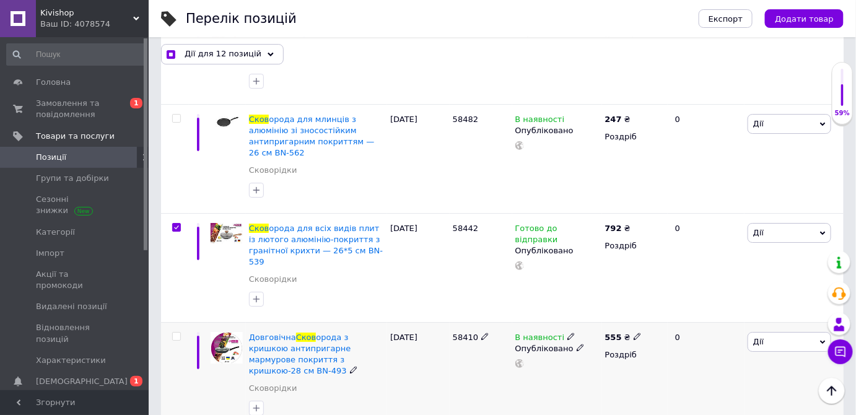
checkbox input "true"
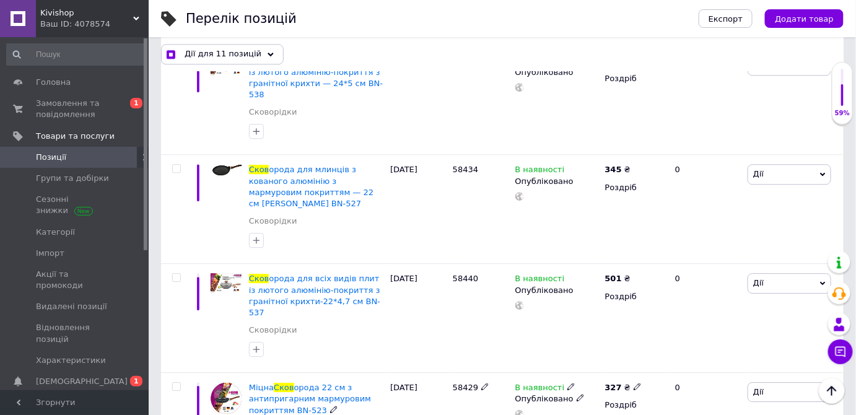
scroll to position [4222, 0]
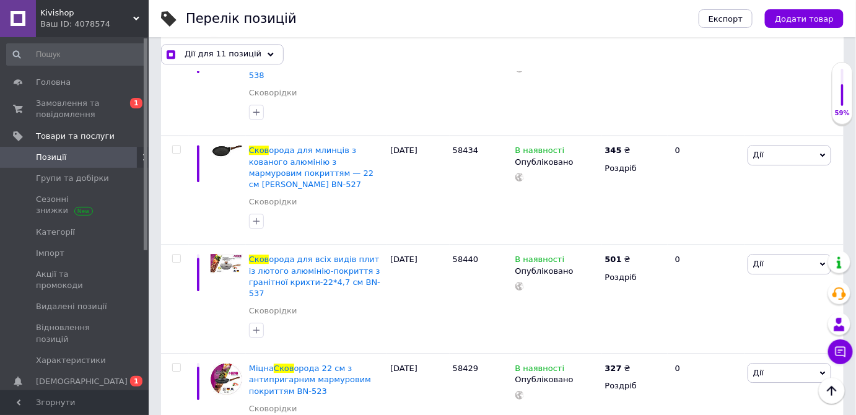
checkbox input "true"
type input "5"
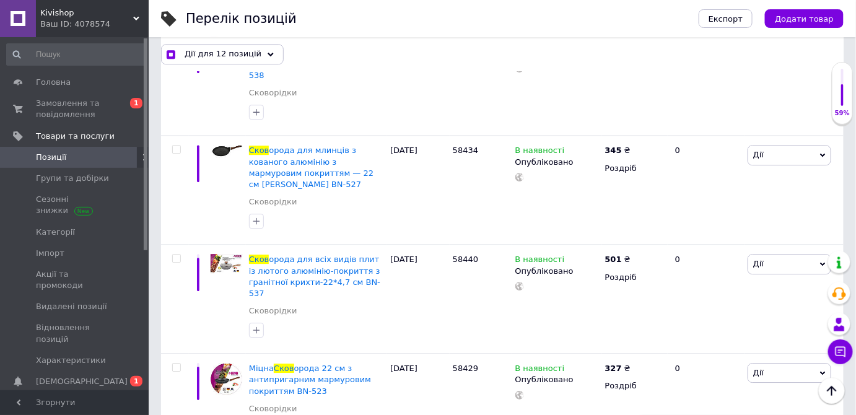
type input "794"
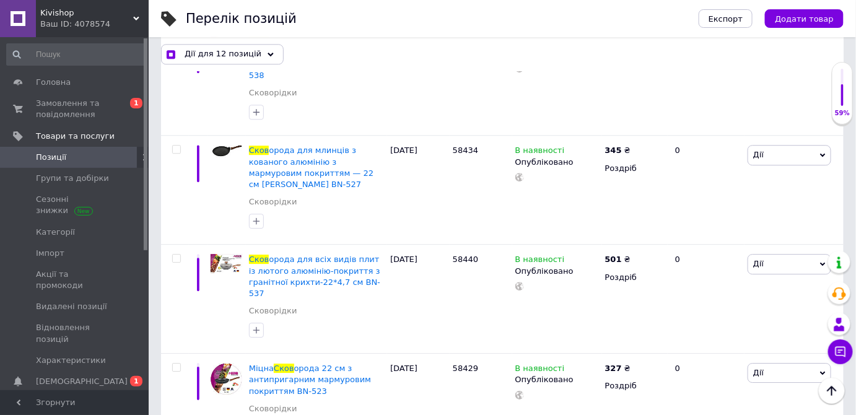
checkbox input "true"
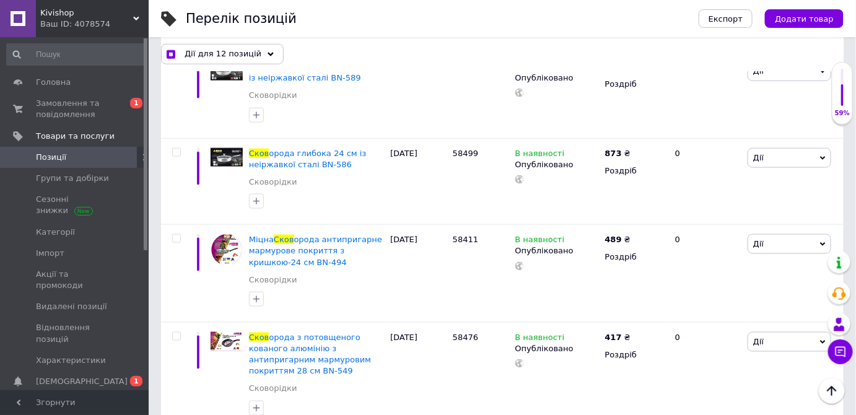
scroll to position [6755, 0]
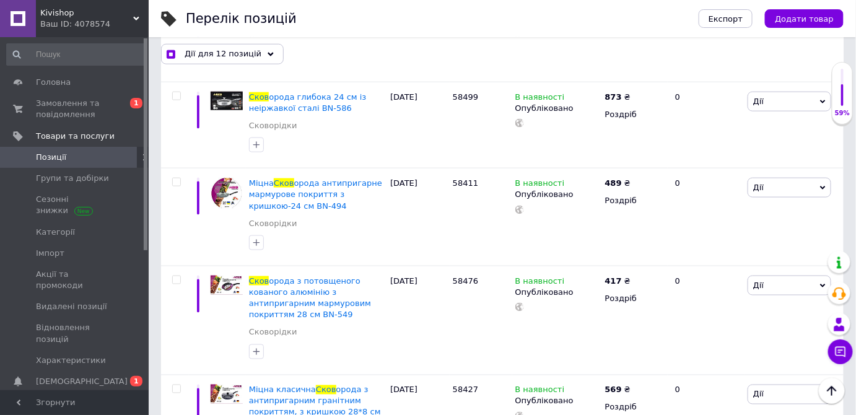
checkbox input "true"
type input "6"
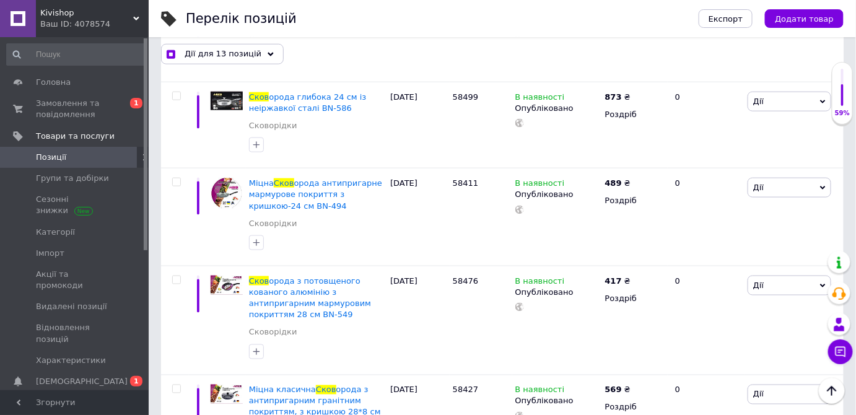
type input "824"
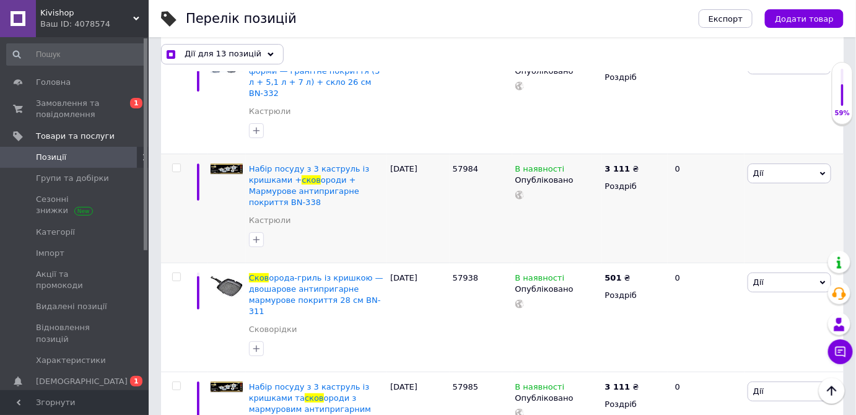
scroll to position [9457, 0]
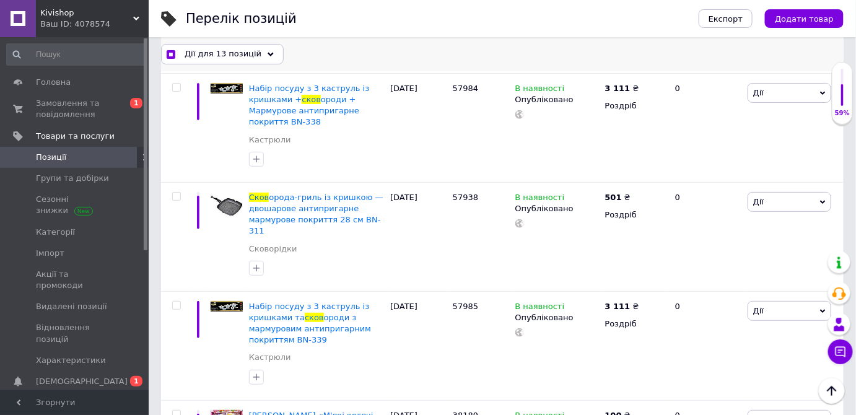
click at [268, 56] on icon at bounding box center [271, 54] width 6 height 6
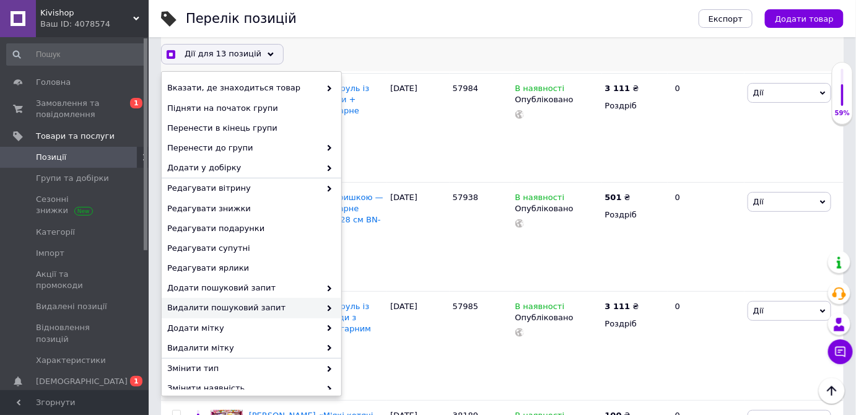
scroll to position [109, 0]
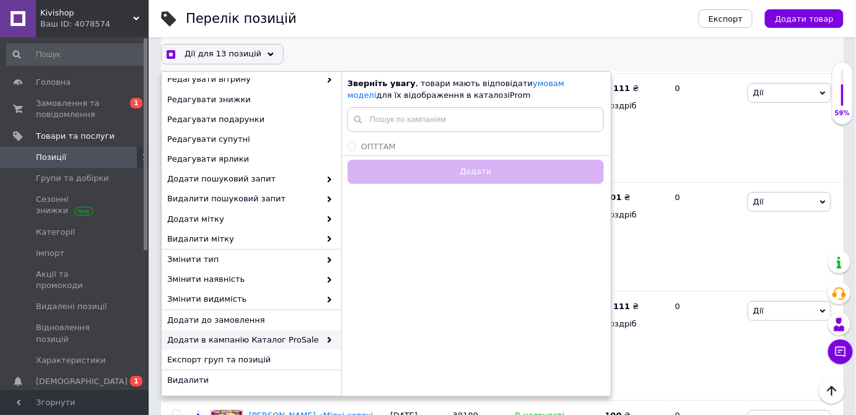
checkbox input "true"
click at [352, 146] on input "ОПТТАМ" at bounding box center [351, 146] width 8 height 8
radio input "true"
checkbox input "true"
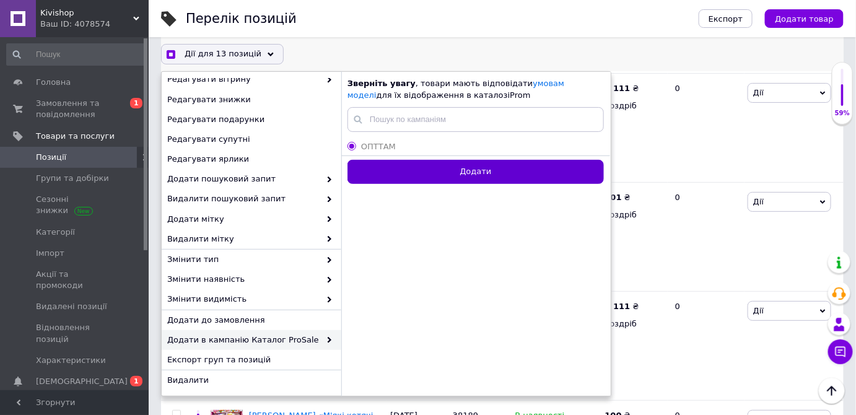
click at [407, 172] on button "Додати" at bounding box center [475, 172] width 256 height 24
radio input "false"
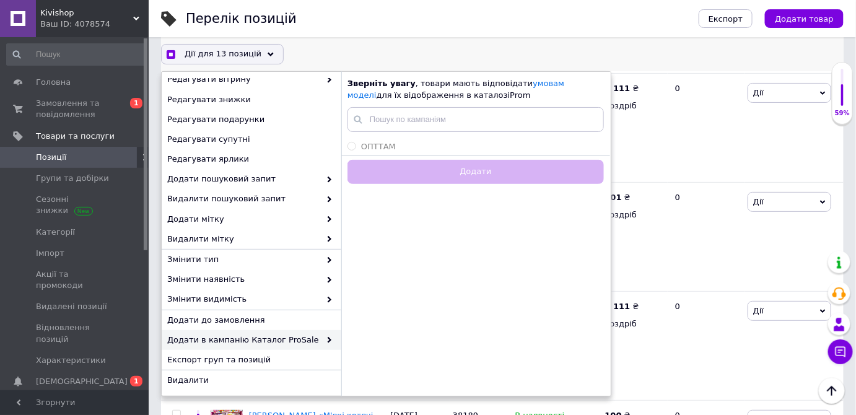
checkbox input "true"
checkbox input "false"
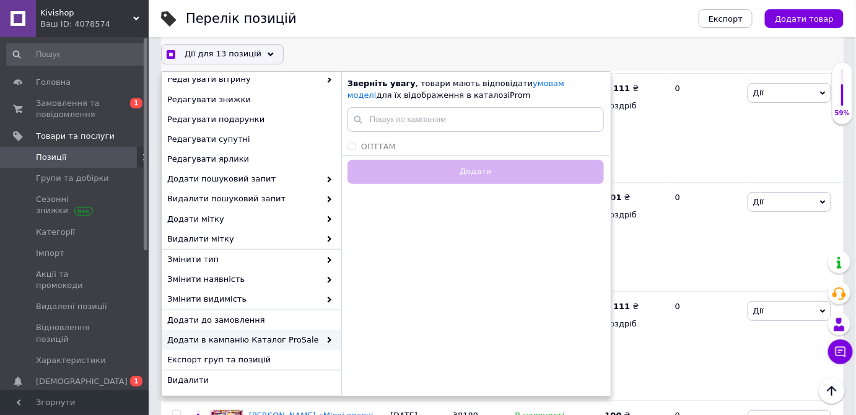
checkbox input "false"
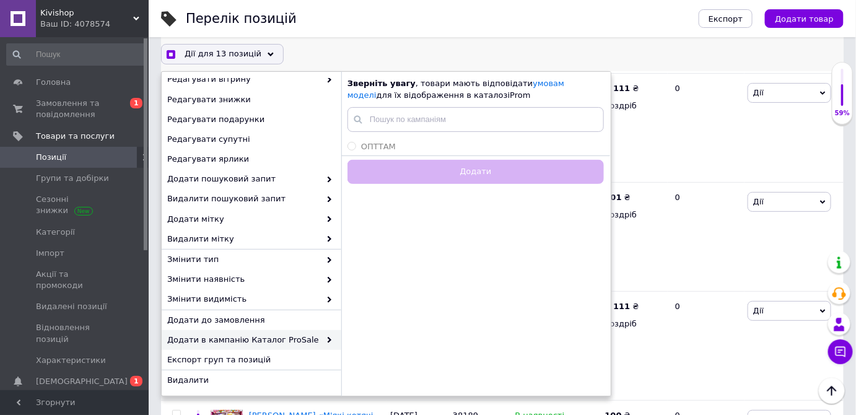
checkbox input "false"
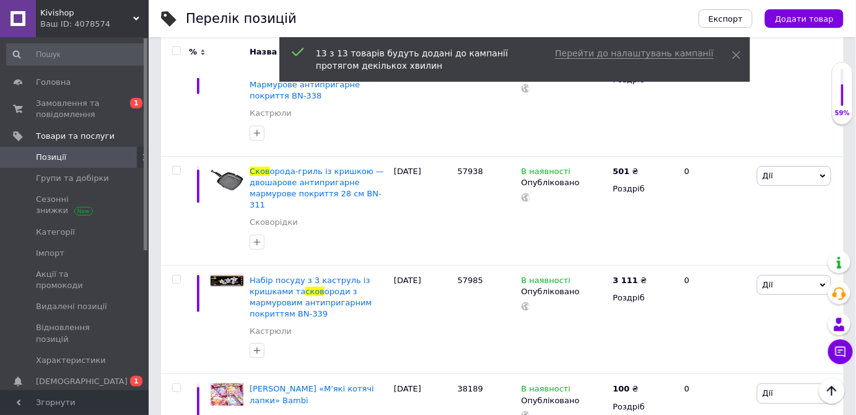
scroll to position [9423, 0]
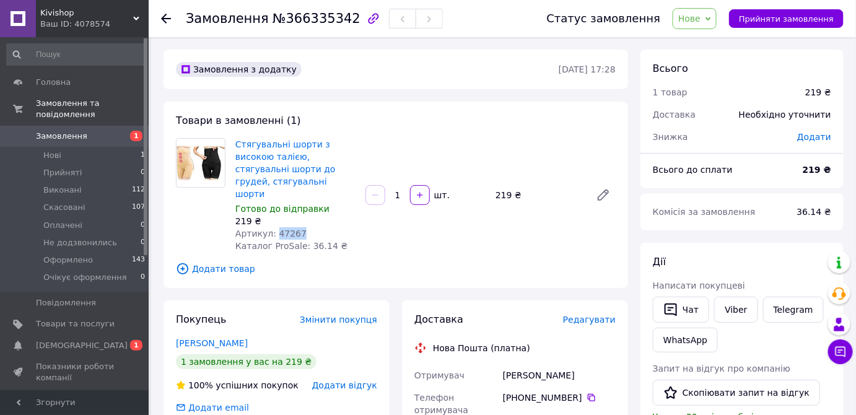
drag, startPoint x: 273, startPoint y: 208, endPoint x: 303, endPoint y: 206, distance: 29.8
click at [303, 227] on div "Артикул: 47267" at bounding box center [295, 233] width 120 height 12
copy span "47267"
drag, startPoint x: 518, startPoint y: 373, endPoint x: 572, endPoint y: 373, distance: 53.9
click at [572, 391] on div "[PHONE_NUMBER]" at bounding box center [559, 397] width 113 height 12
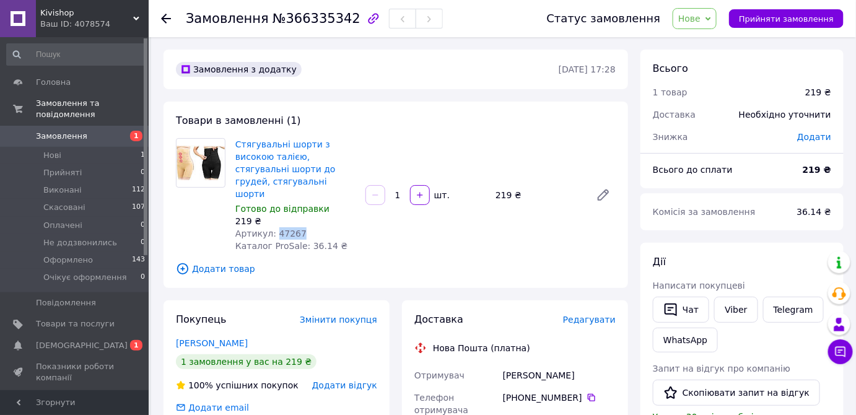
copy div "0 99 340 97 53"
drag, startPoint x: 502, startPoint y: 348, endPoint x: 573, endPoint y: 343, distance: 72.0
click at [573, 364] on div "[PERSON_NAME]" at bounding box center [559, 375] width 118 height 22
copy div "[PERSON_NAME]"
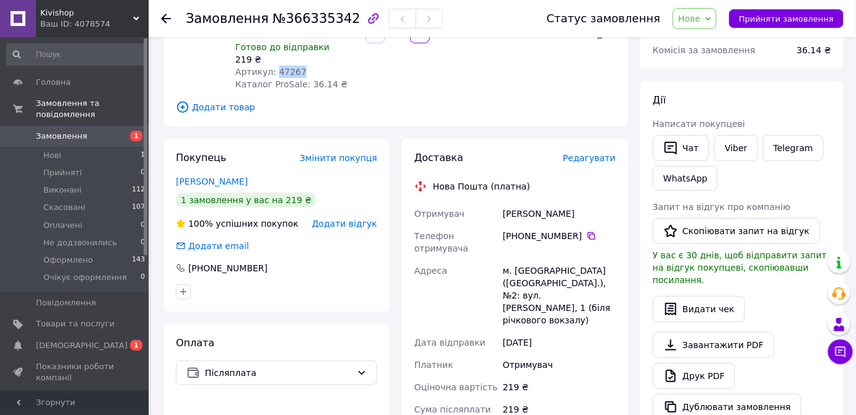
scroll to position [168, 0]
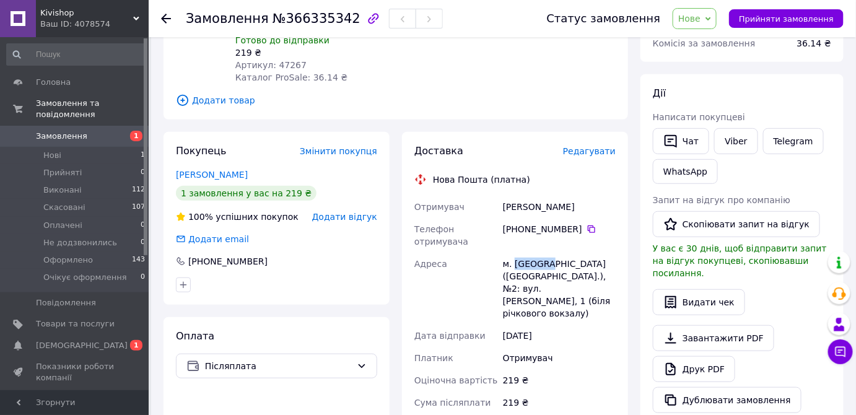
drag, startPoint x: 515, startPoint y: 235, endPoint x: 544, endPoint y: 235, distance: 29.1
click at [544, 253] on div "м. [GEOGRAPHIC_DATA] ([GEOGRAPHIC_DATA].), №2: вул. [PERSON_NAME], 1 (біля річк…" at bounding box center [559, 289] width 118 height 72
copy div "Черкаси"
click at [539, 253] on div "м. [GEOGRAPHIC_DATA] ([GEOGRAPHIC_DATA].), №2: вул. [PERSON_NAME], 1 (біля річк…" at bounding box center [559, 289] width 118 height 72
copy div "2"
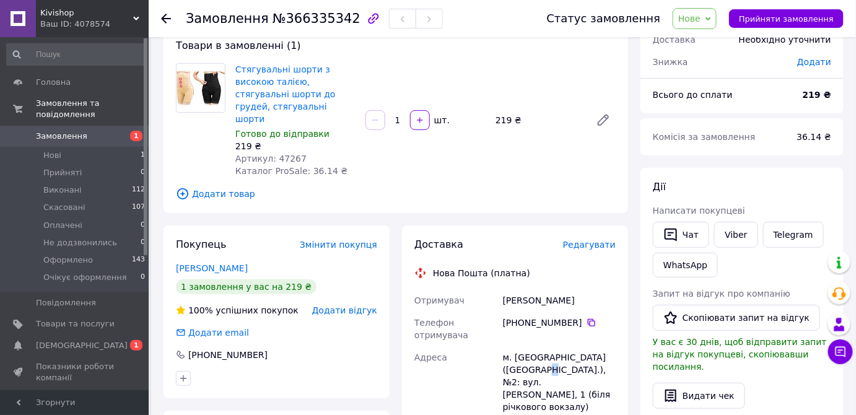
scroll to position [56, 0]
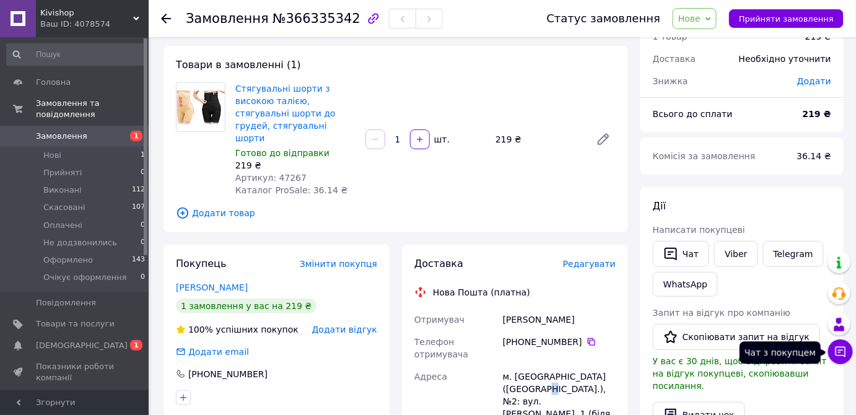
click at [837, 351] on icon at bounding box center [840, 352] width 12 height 12
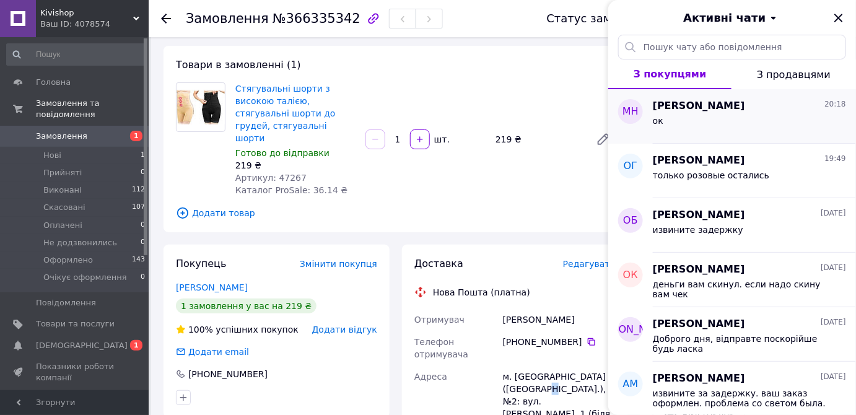
click at [728, 120] on div "ок" at bounding box center [749, 123] width 193 height 20
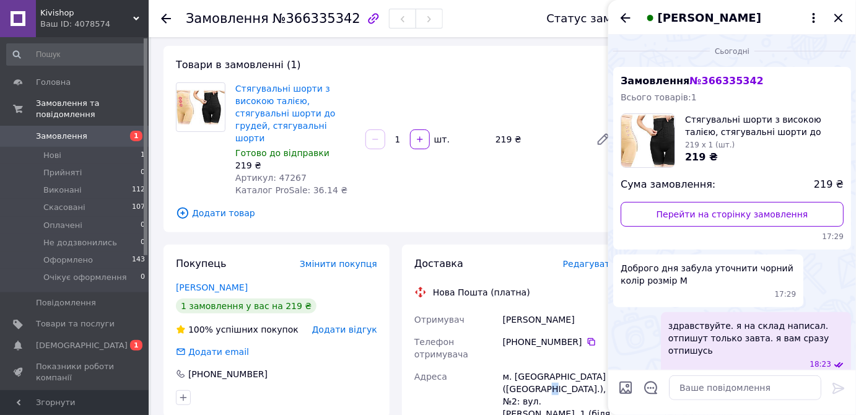
scroll to position [196, 0]
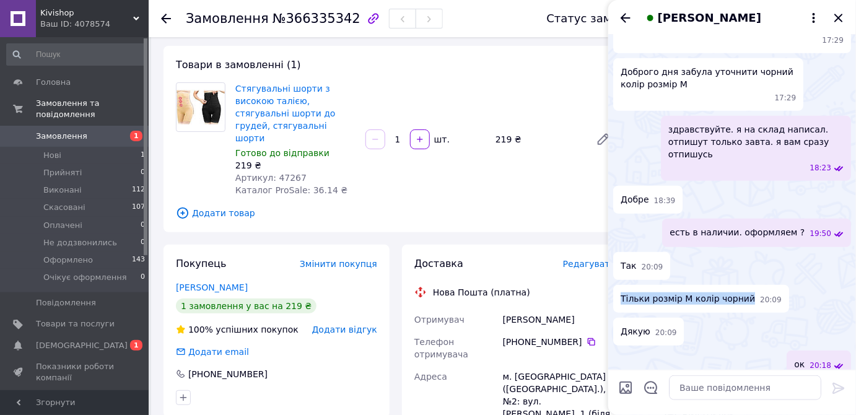
drag, startPoint x: 622, startPoint y: 285, endPoint x: 741, endPoint y: 281, distance: 118.3
click at [741, 292] on span "Тільки розмір М колір чорний" at bounding box center [688, 298] width 134 height 13
copy span "Тільки розмір М колір чорний"
click at [839, 15] on icon "Закрити" at bounding box center [838, 18] width 15 height 15
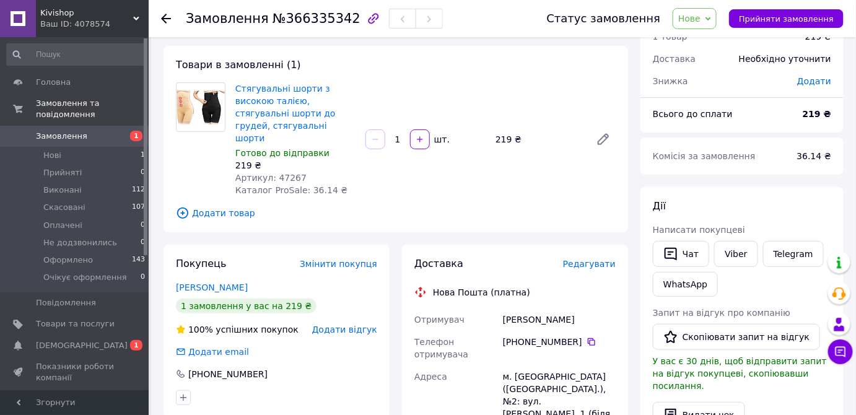
click at [713, 12] on span "Нове" at bounding box center [695, 18] width 44 height 21
click at [720, 137] on li "Оформлено" at bounding box center [721, 136] width 96 height 19
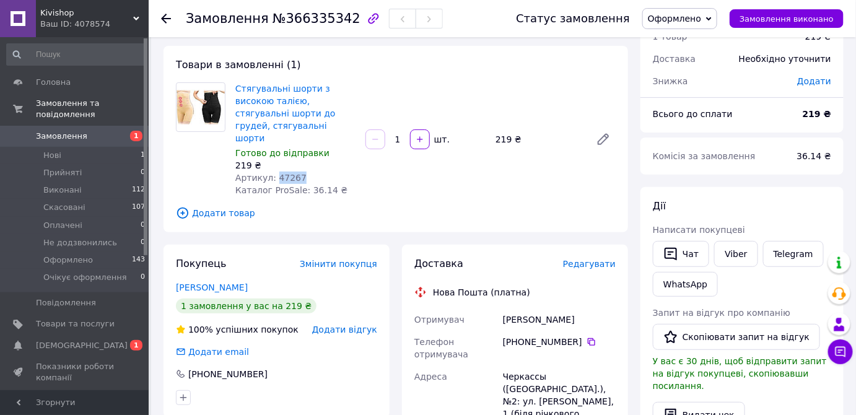
drag, startPoint x: 273, startPoint y: 149, endPoint x: 295, endPoint y: 149, distance: 21.7
click at [295, 173] on span "Артикул: 47267" at bounding box center [270, 178] width 71 height 10
copy span "47267"
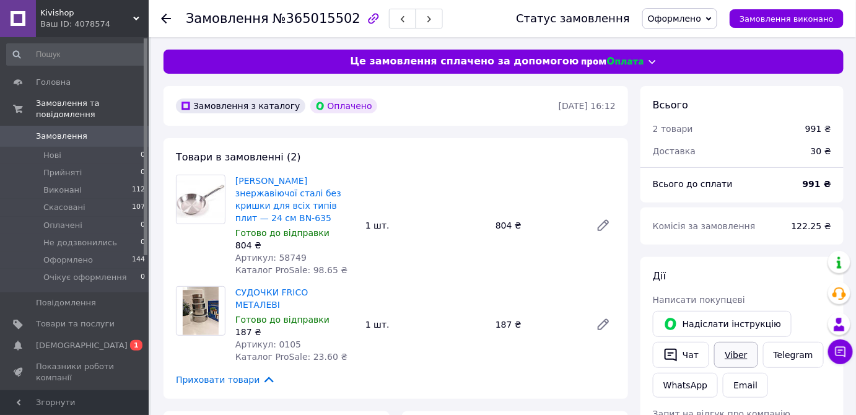
click at [747, 355] on link "Viber" at bounding box center [735, 355] width 43 height 26
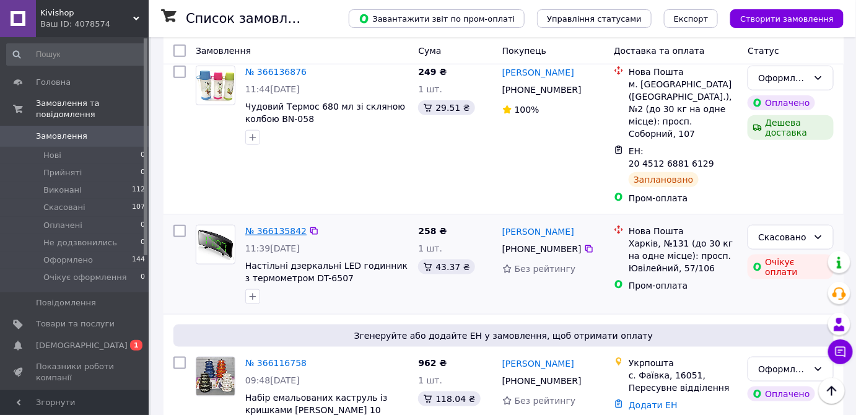
scroll to position [394, 0]
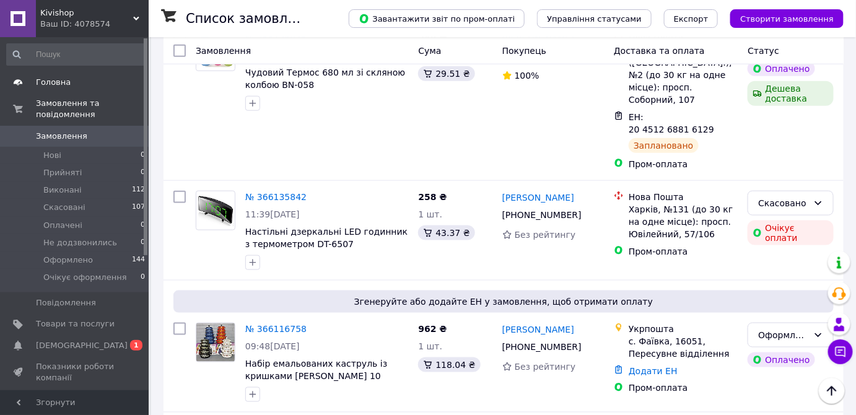
click at [51, 83] on span "Головна" at bounding box center [53, 82] width 35 height 11
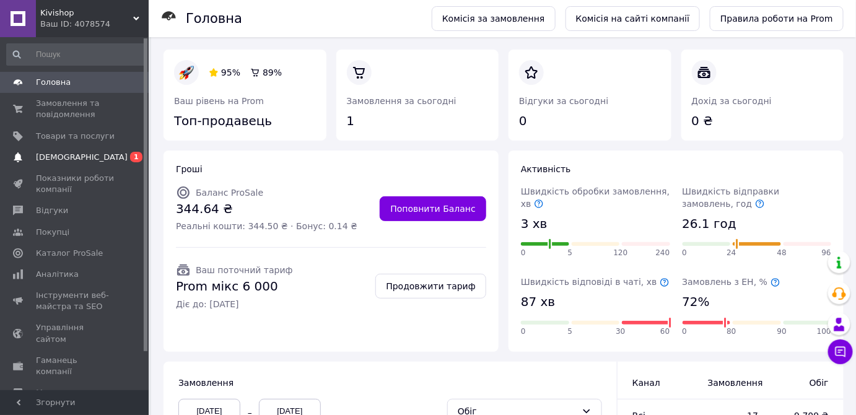
click at [137, 155] on span "1" at bounding box center [136, 157] width 12 height 11
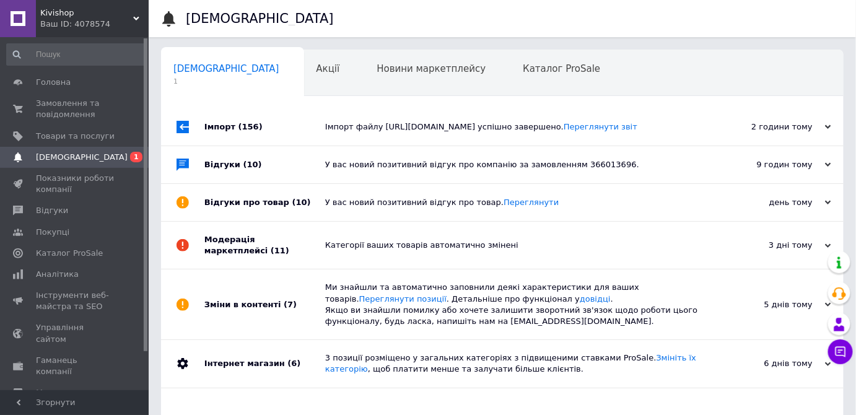
click at [549, 221] on div "У вас новий позитивний відгук про товар. Переглянути" at bounding box center [516, 202] width 382 height 37
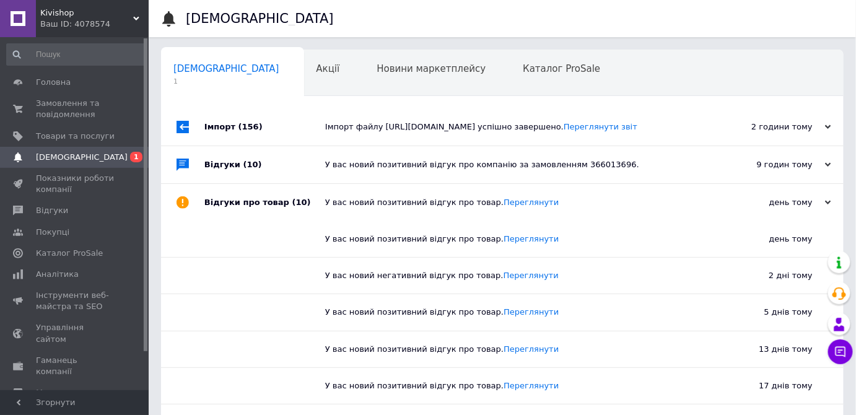
scroll to position [56, 0]
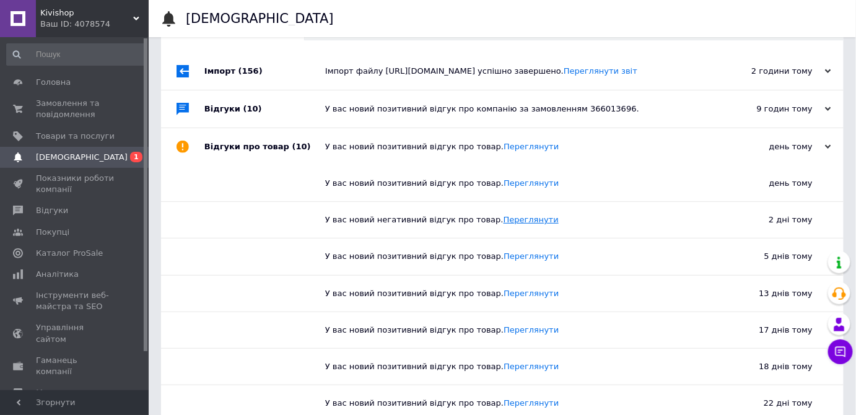
click at [512, 224] on link "Переглянути" at bounding box center [530, 219] width 55 height 9
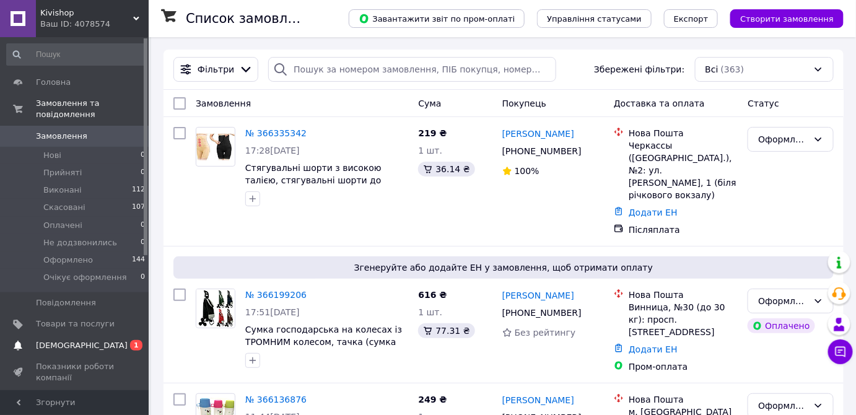
click at [137, 340] on span "1" at bounding box center [136, 345] width 12 height 11
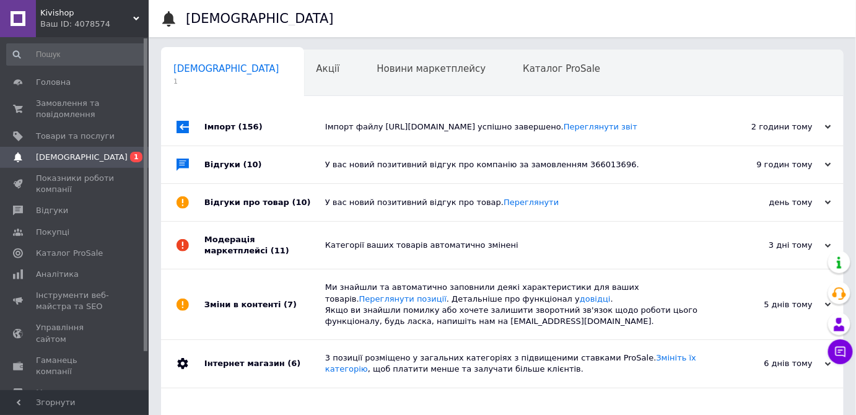
click at [441, 133] on div "Імпорт файлу [URL][DOMAIN_NAME] успішно завершено. Переглянути звіт" at bounding box center [516, 126] width 382 height 11
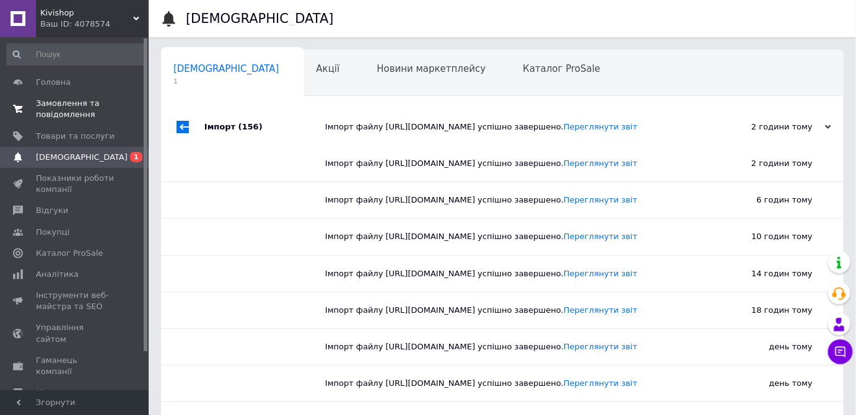
click at [61, 113] on span "Замовлення та повідомлення" at bounding box center [75, 109] width 79 height 22
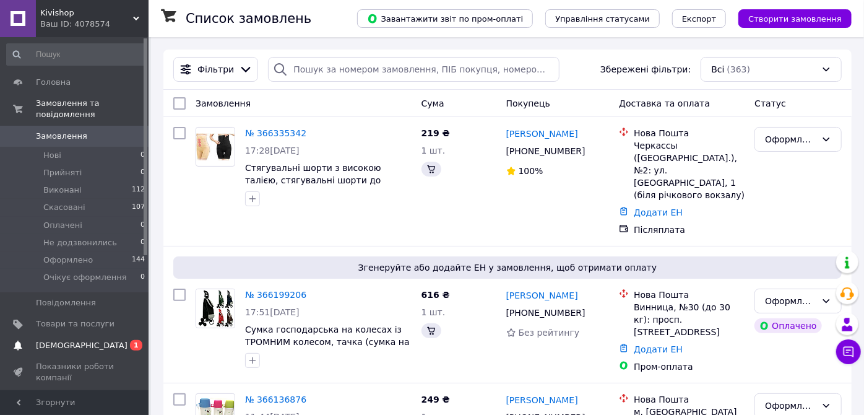
click at [137, 340] on span "1" at bounding box center [136, 345] width 12 height 11
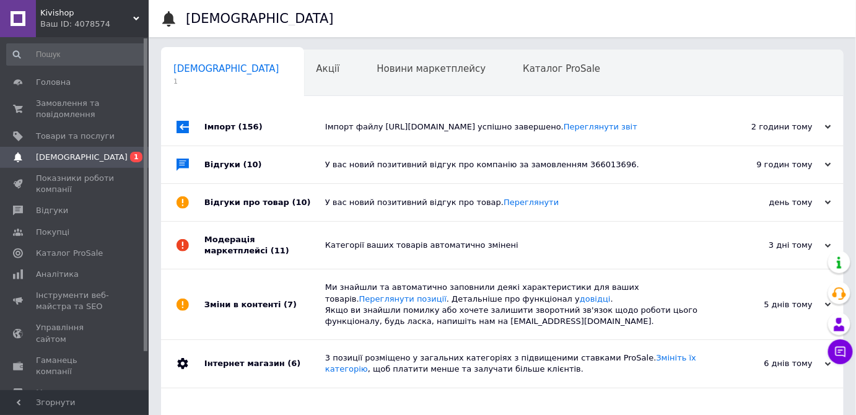
click at [446, 146] on div "Імпорт файлу [URL][DOMAIN_NAME] успішно завершено. Переглянути звіт" at bounding box center [516, 126] width 382 height 37
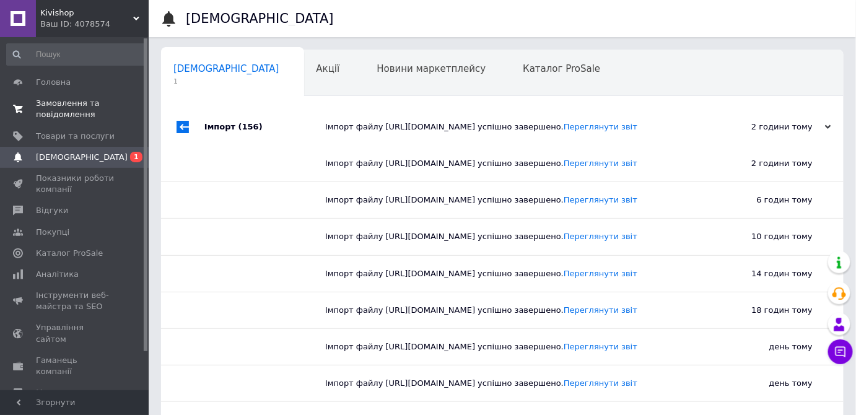
click at [66, 110] on span "Замовлення та повідомлення" at bounding box center [75, 109] width 79 height 22
